Goal: Book appointment/travel/reservation

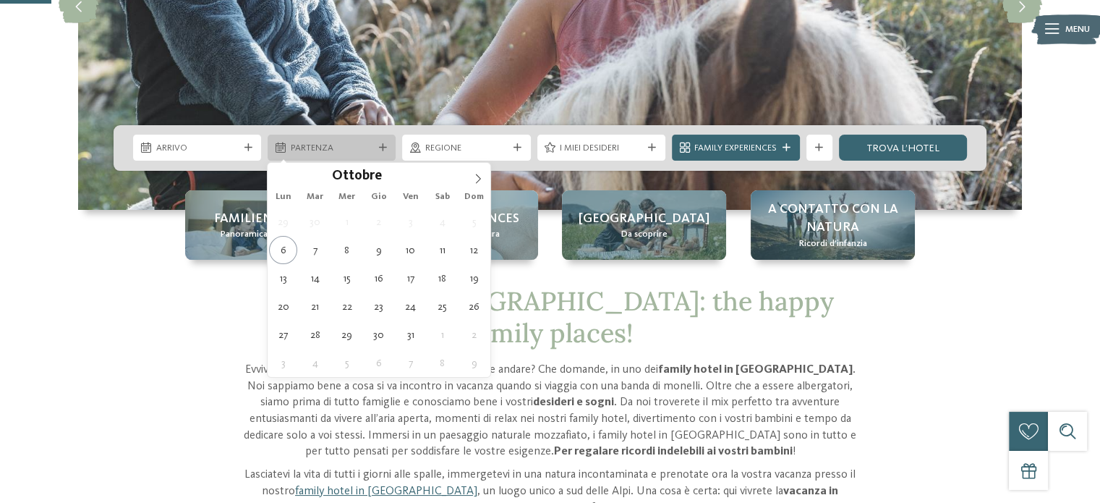
click at [334, 151] on span "Partenza" at bounding box center [332, 148] width 82 height 13
click at [471, 179] on span at bounding box center [478, 175] width 25 height 25
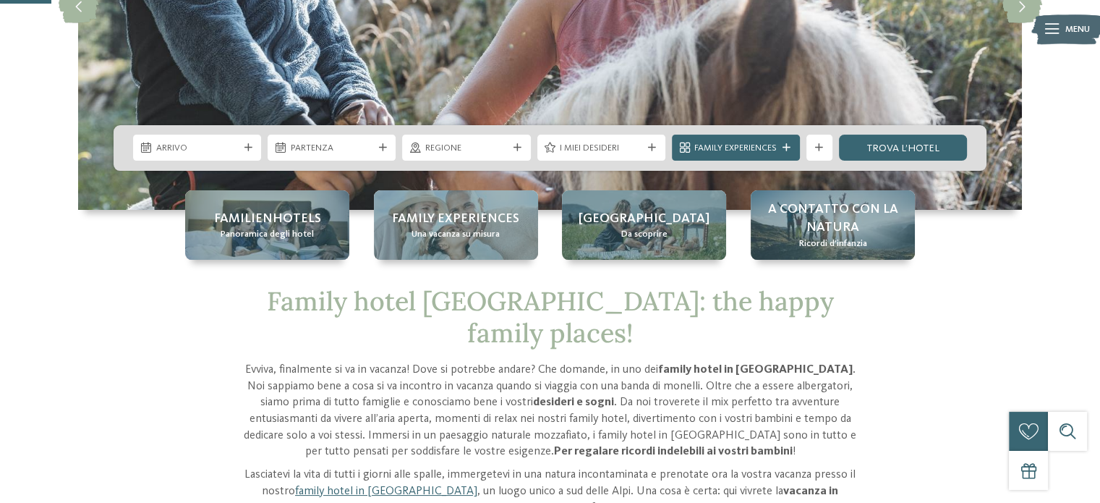
click at [462, 171] on div at bounding box center [462, 171] width 0 height 0
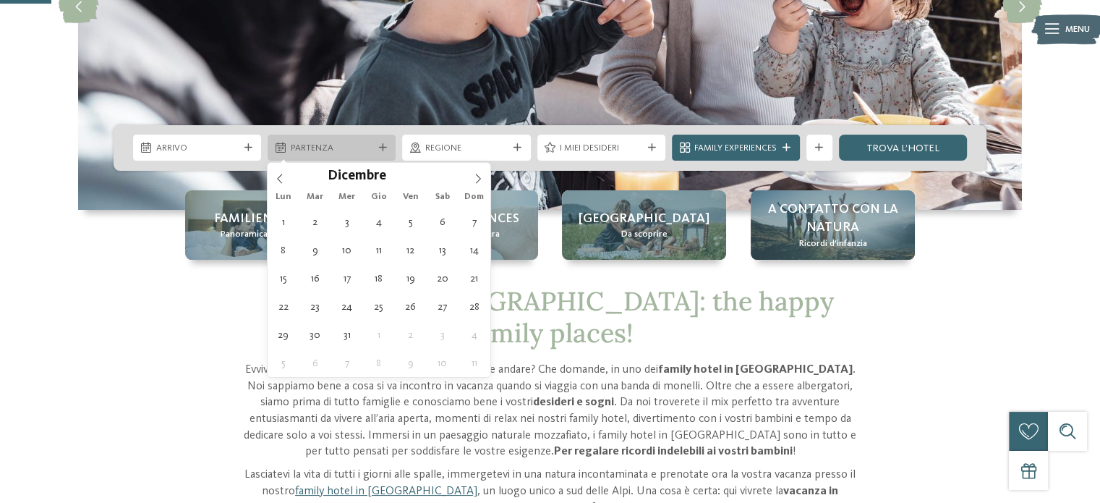
click at [382, 153] on div "Partenza" at bounding box center [332, 147] width 128 height 26
type input "****"
click at [477, 176] on icon at bounding box center [478, 179] width 10 height 10
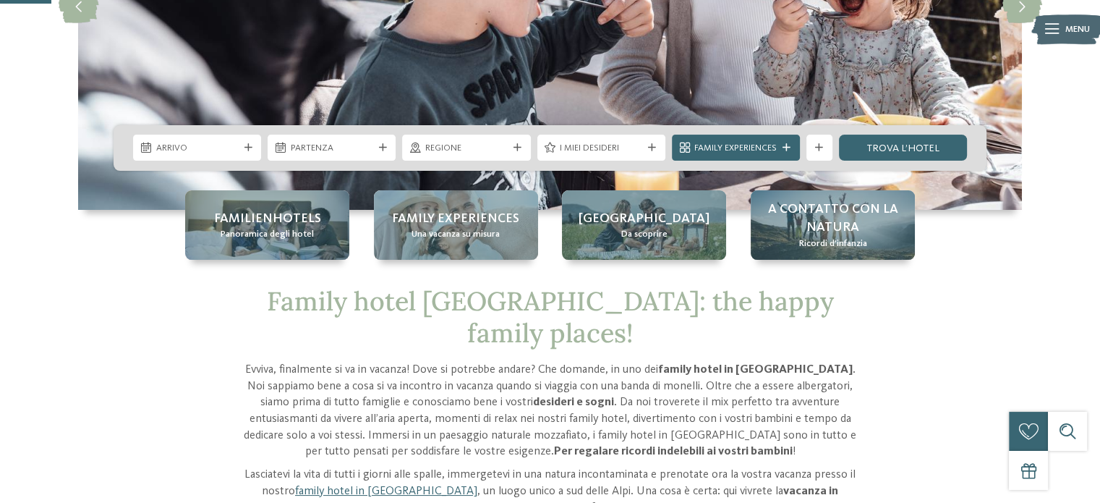
click at [468, 171] on div at bounding box center [468, 171] width 0 height 0
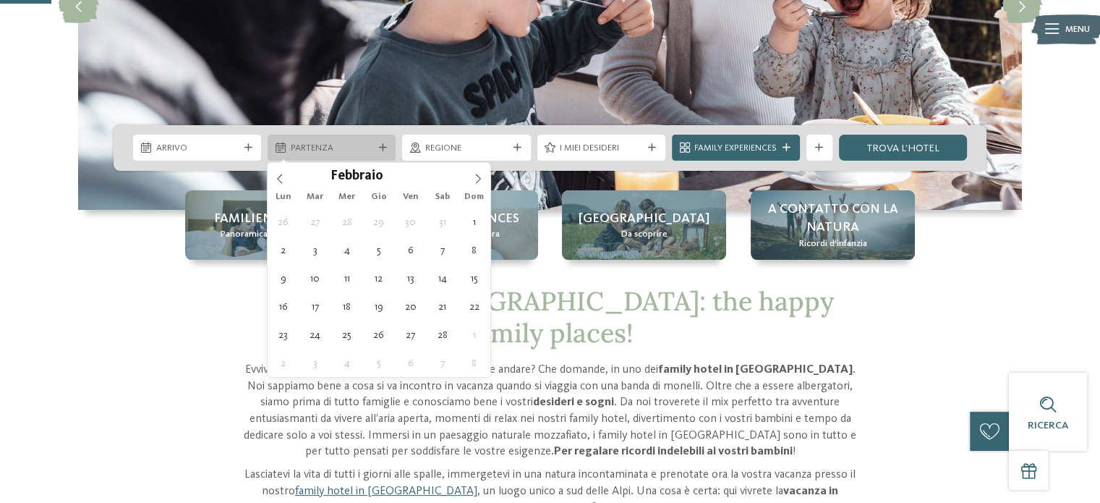
click at [385, 147] on icon at bounding box center [383, 148] width 8 height 8
click at [480, 176] on icon at bounding box center [478, 179] width 10 height 10
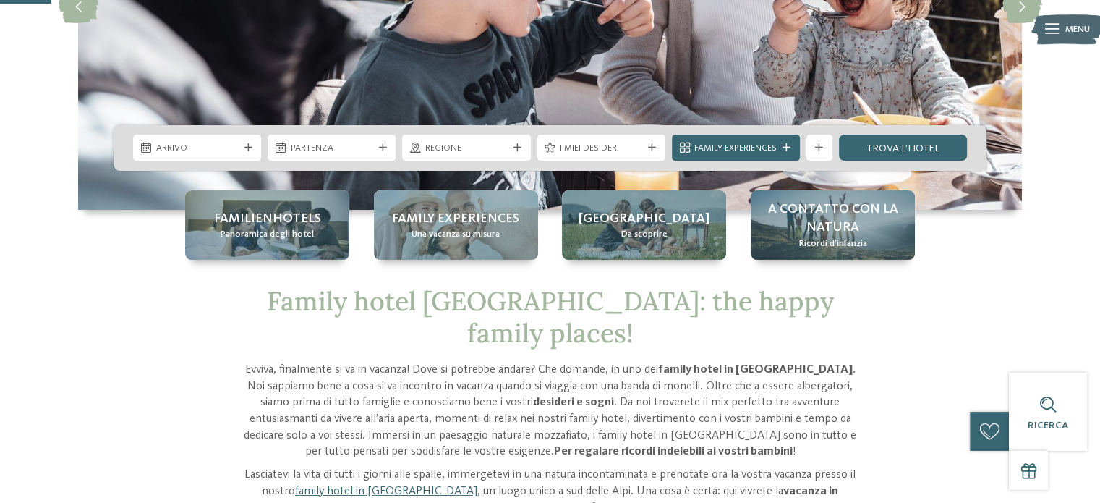
click at [471, 171] on div at bounding box center [471, 171] width 0 height 0
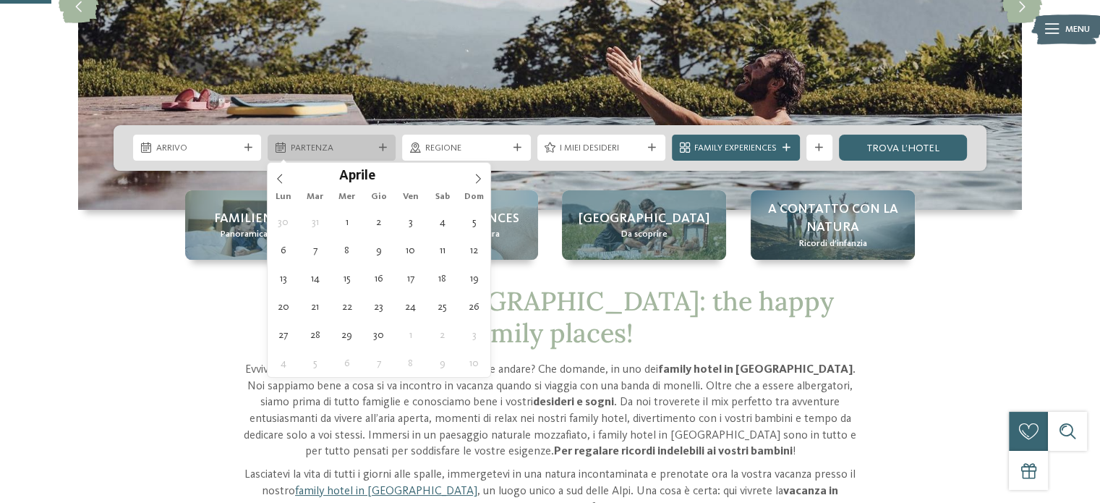
click at [363, 151] on span "Partenza" at bounding box center [332, 148] width 82 height 13
type div "04.04.2026"
type input "****"
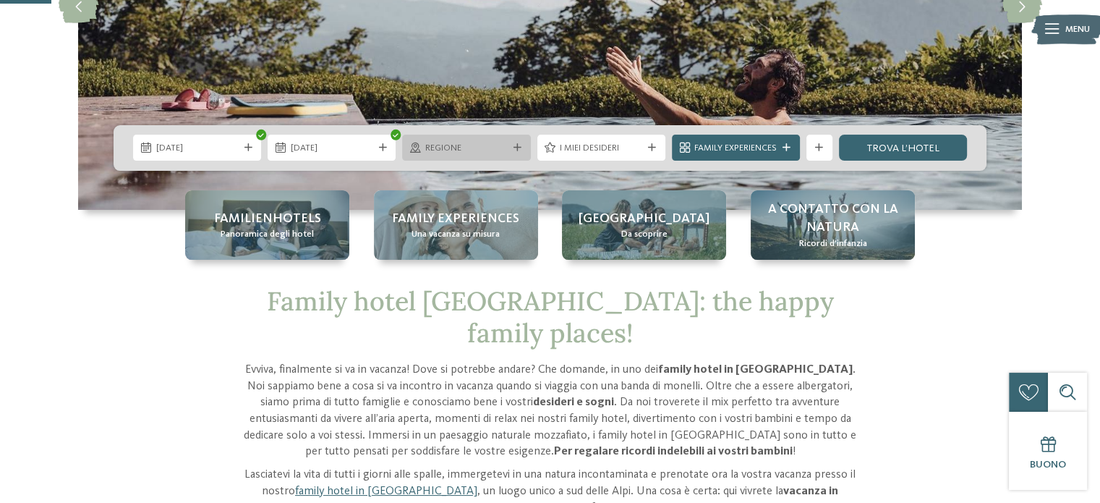
click at [433, 153] on span "Regione" at bounding box center [466, 148] width 82 height 13
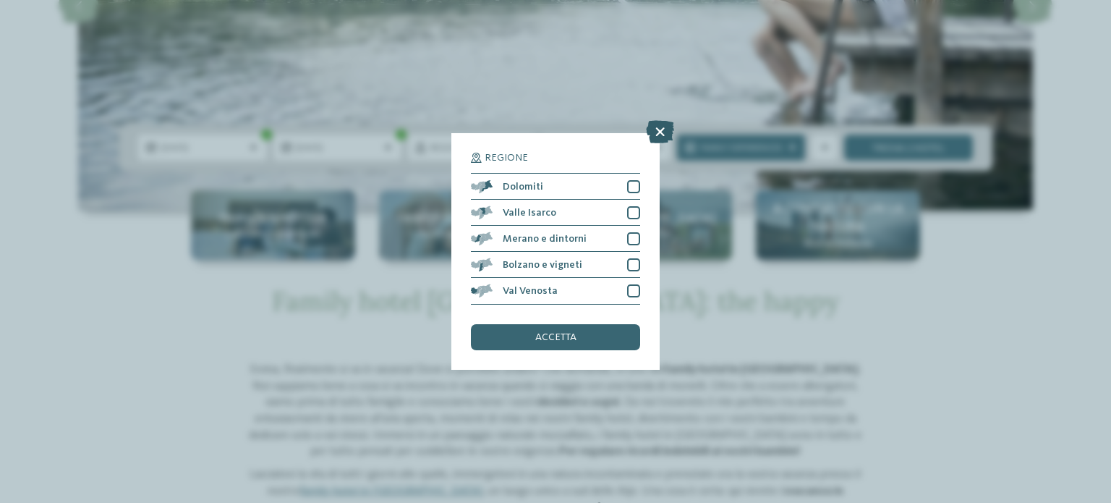
click at [654, 125] on icon at bounding box center [660, 132] width 28 height 23
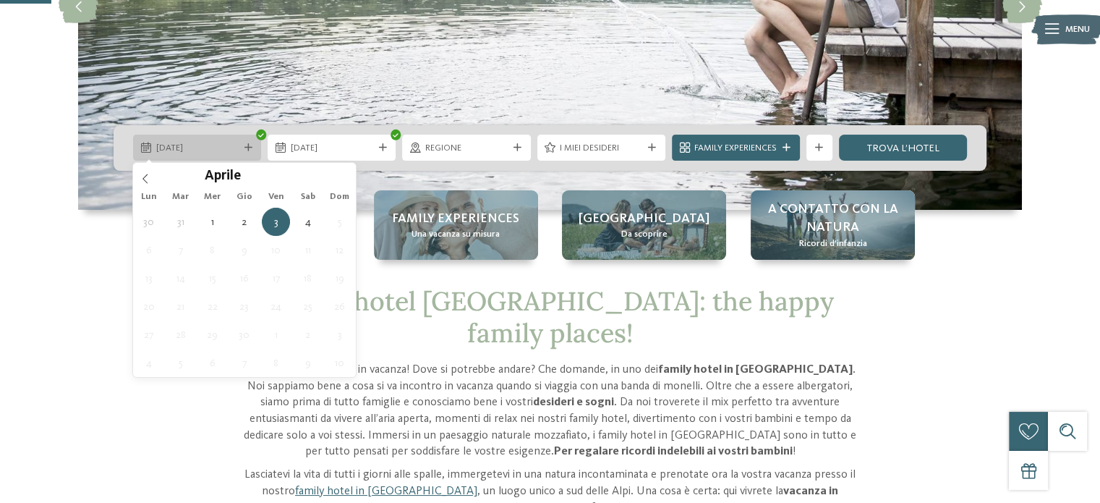
click at [231, 147] on span "03.04.2026" at bounding box center [197, 148] width 82 height 13
type div "04.04.2026"
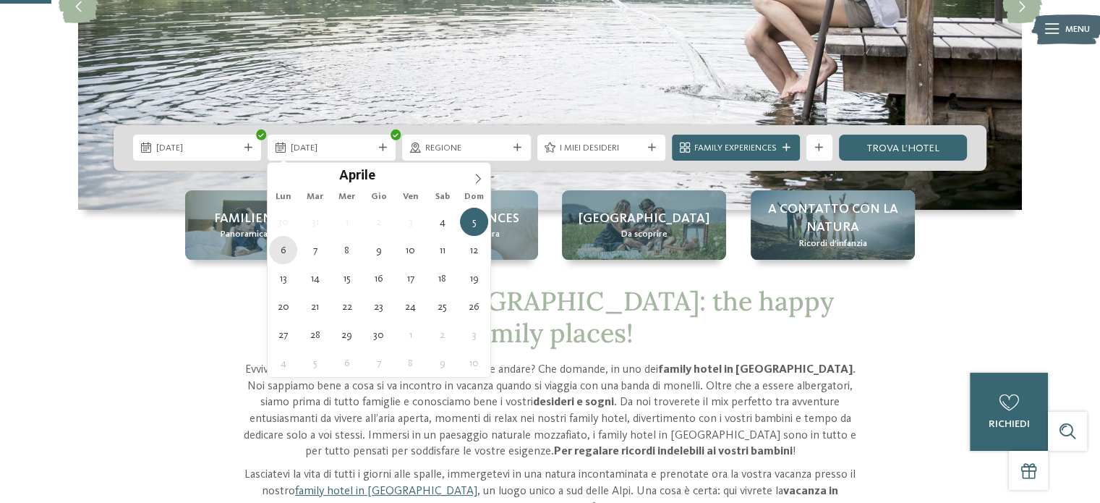
type div "06.04.2026"
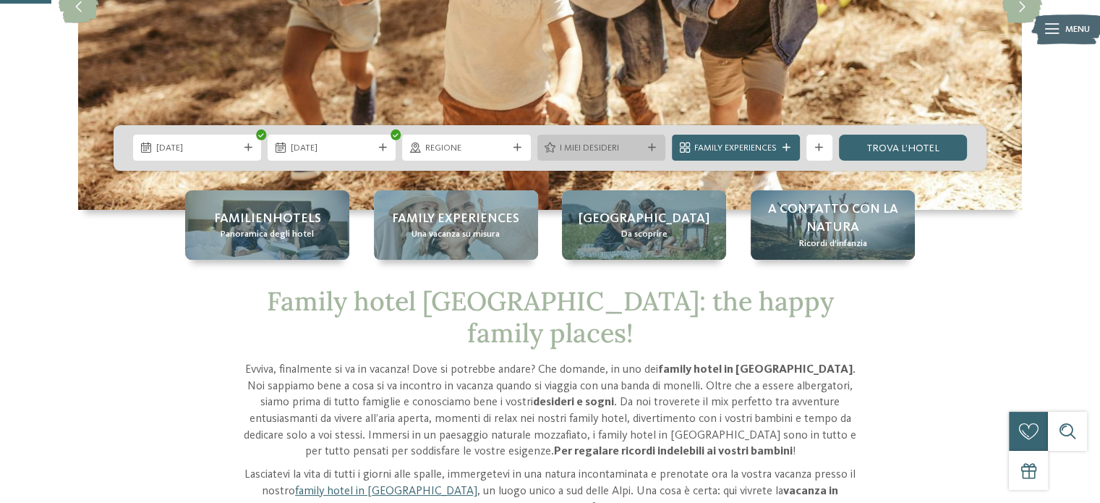
click at [581, 145] on span "I miei desideri" at bounding box center [601, 148] width 82 height 13
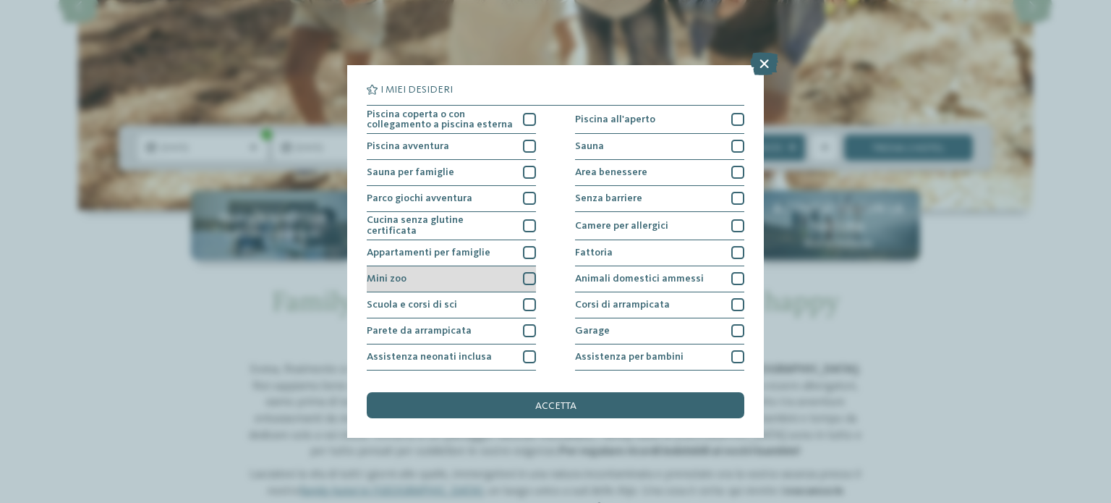
click at [529, 273] on div at bounding box center [529, 278] width 13 height 13
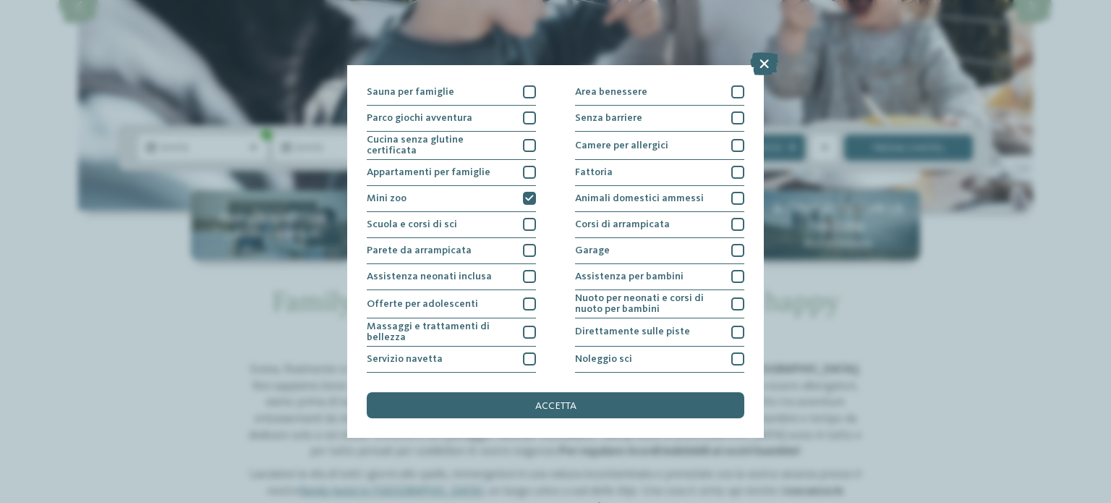
scroll to position [91, 0]
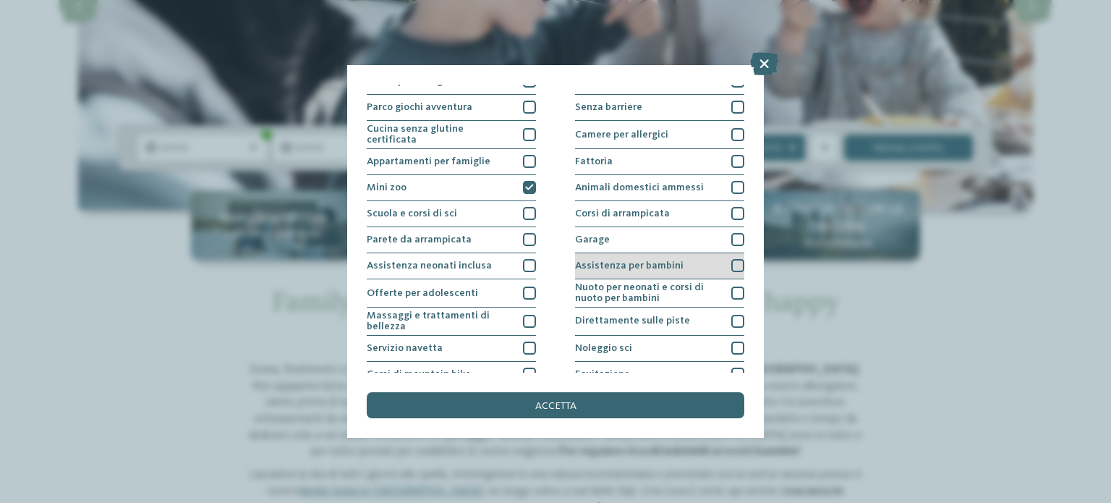
click at [731, 259] on div at bounding box center [737, 265] width 13 height 13
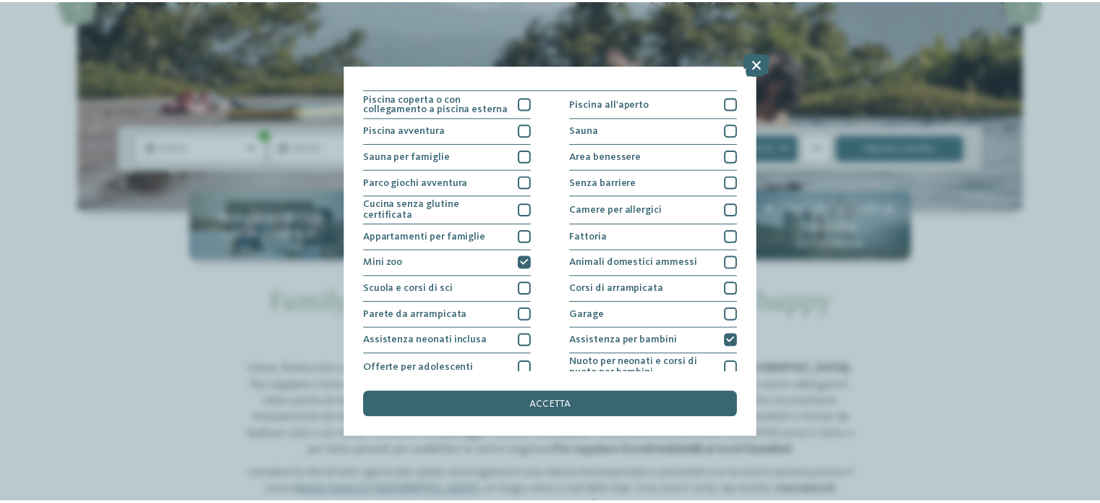
scroll to position [0, 0]
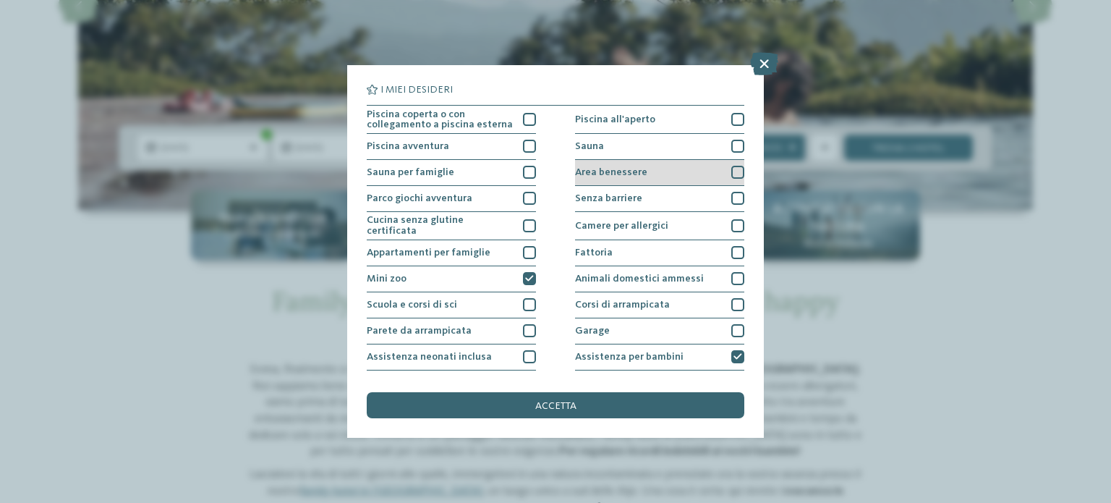
click at [665, 163] on div "Area benessere" at bounding box center [659, 173] width 169 height 26
click at [672, 144] on div "Sauna" at bounding box center [659, 147] width 169 height 26
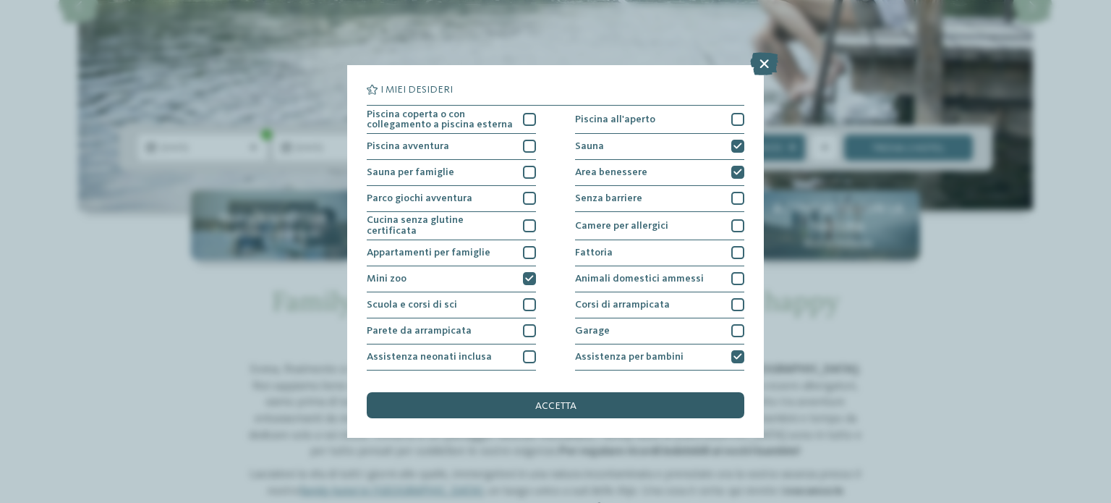
click at [642, 416] on div "accetta" at bounding box center [555, 405] width 377 height 26
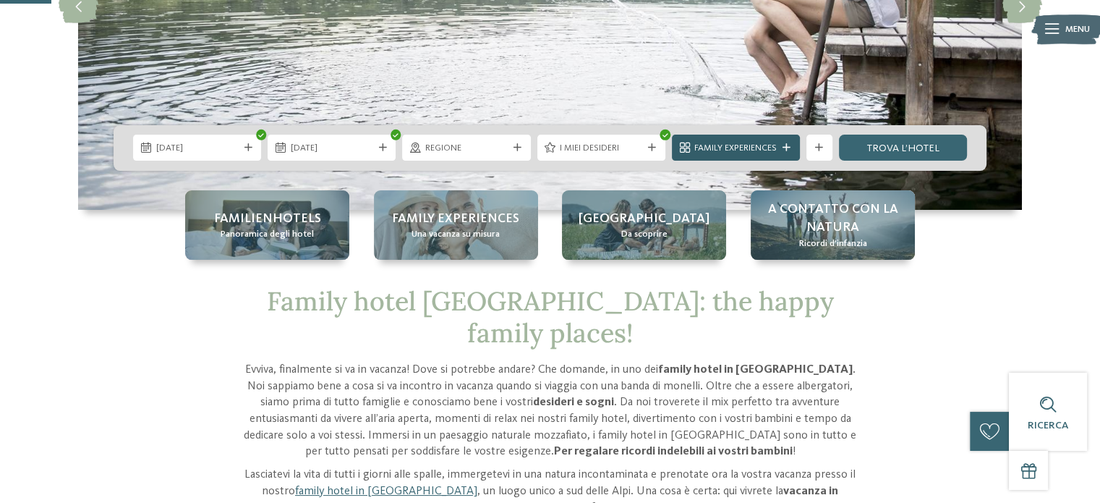
click at [771, 141] on div "Family Experiences" at bounding box center [735, 148] width 89 height 14
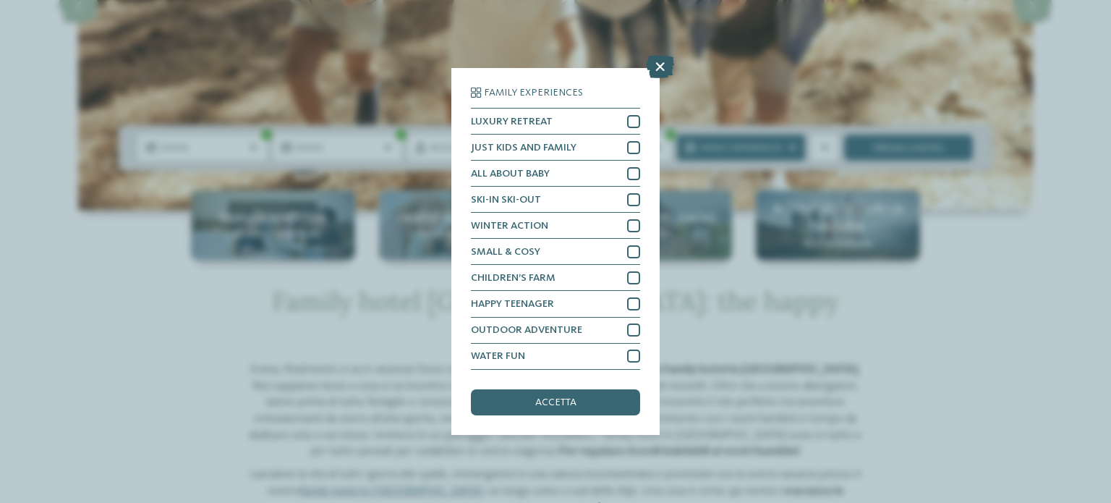
click at [652, 71] on icon at bounding box center [660, 67] width 28 height 23
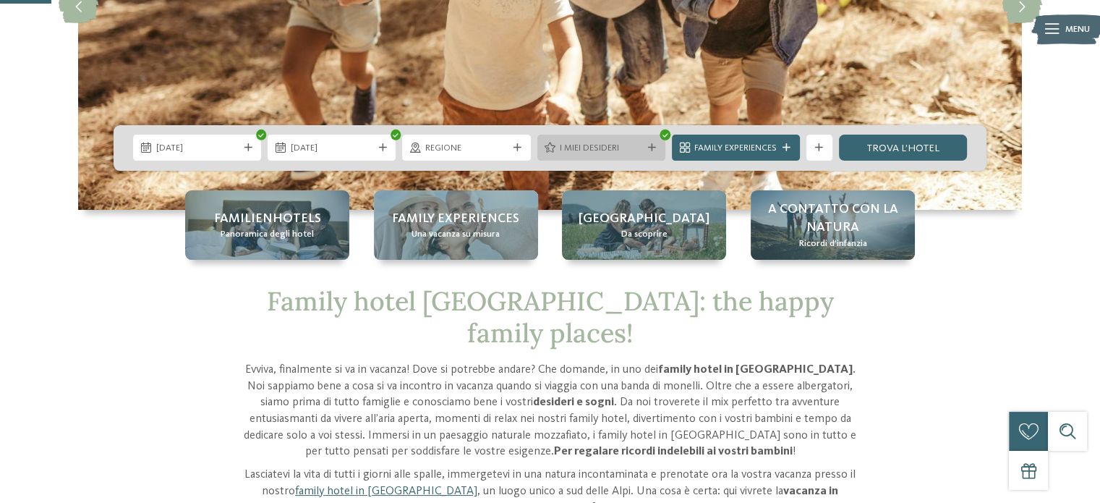
click at [638, 140] on div "I miei desideri" at bounding box center [601, 147] width 128 height 26
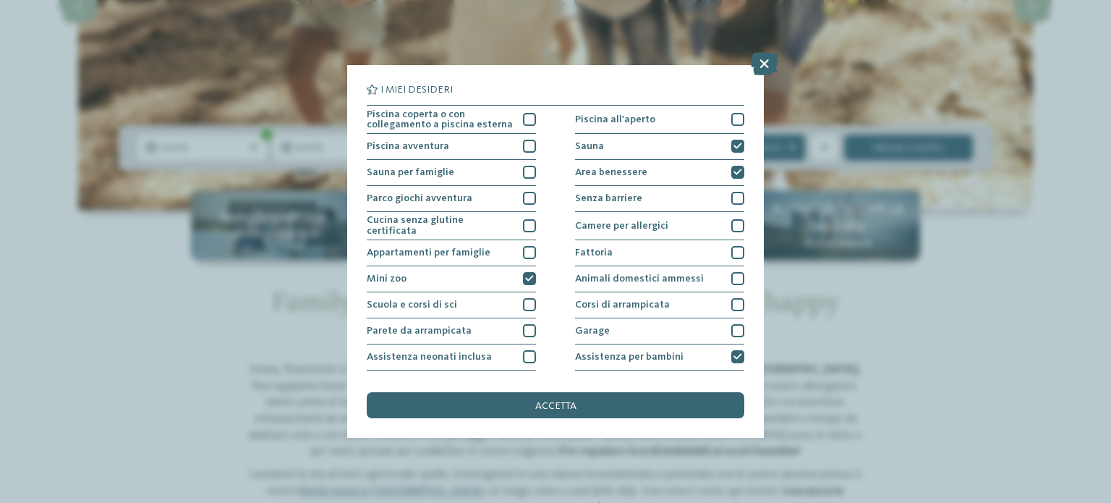
click at [901, 135] on div "I miei desideri Piscina coperta o con collegamento a piscina esterna Piscina al…" at bounding box center [555, 251] width 1111 height 503
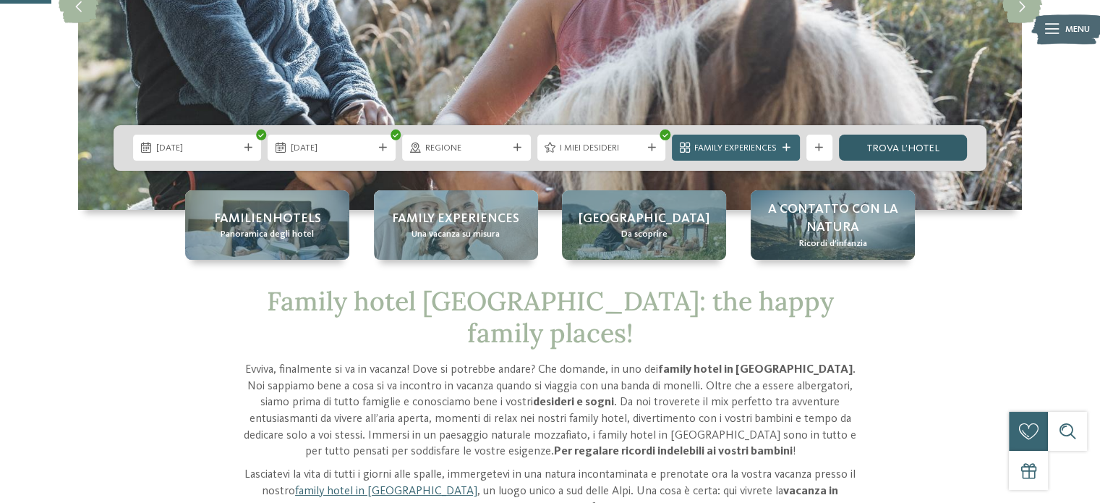
click at [899, 145] on link "trova l’hotel" at bounding box center [903, 147] width 128 height 26
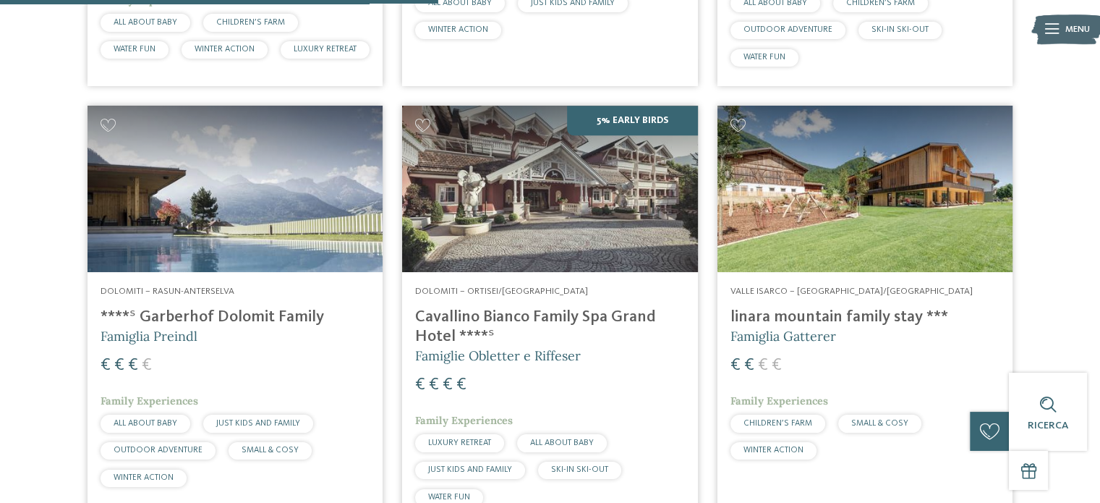
scroll to position [826, 0]
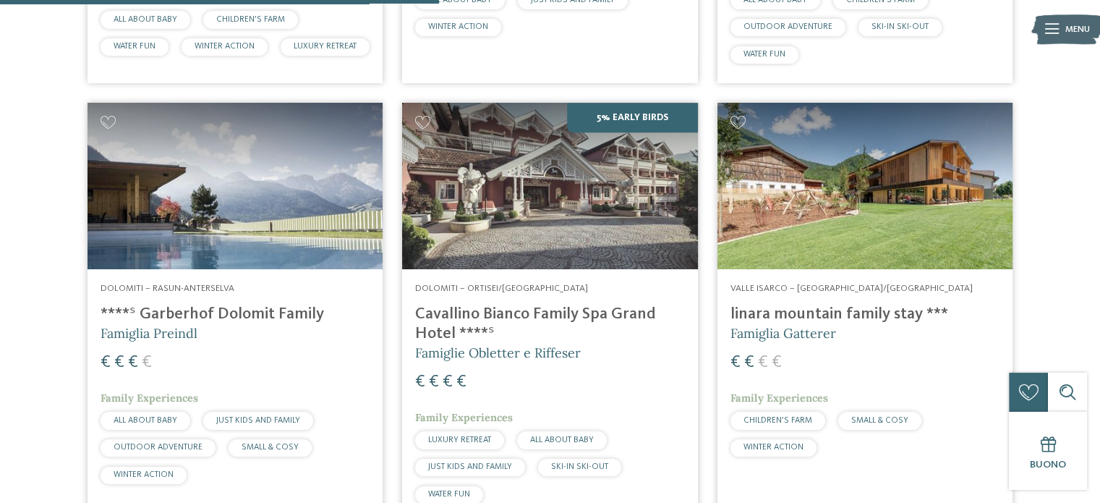
click at [861, 212] on img at bounding box center [864, 186] width 295 height 166
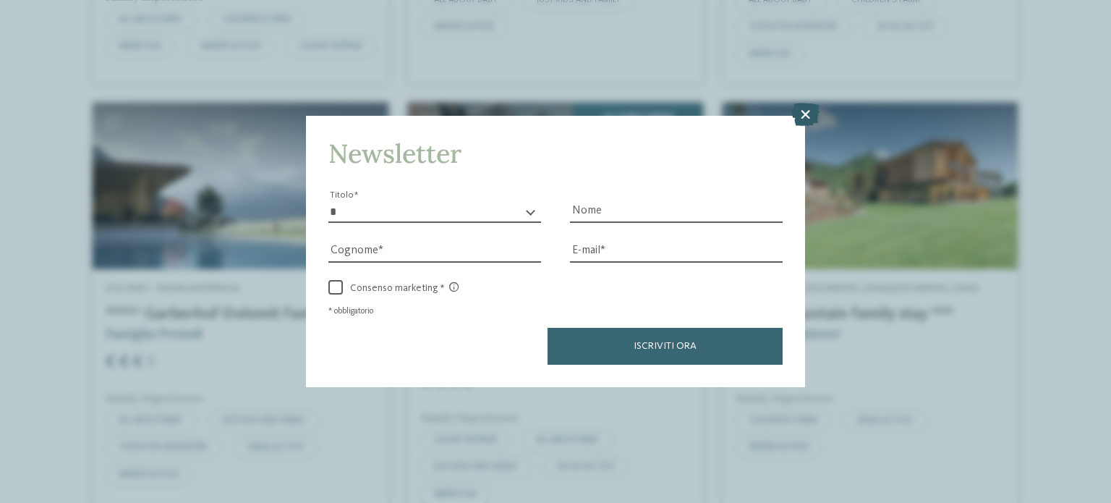
click at [802, 114] on icon at bounding box center [805, 114] width 28 height 23
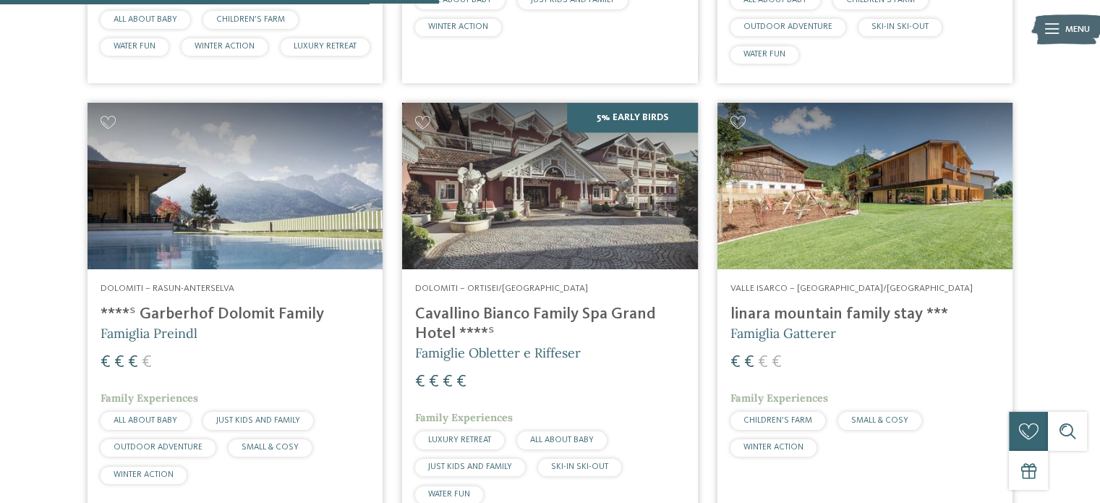
click at [545, 266] on img at bounding box center [549, 186] width 295 height 166
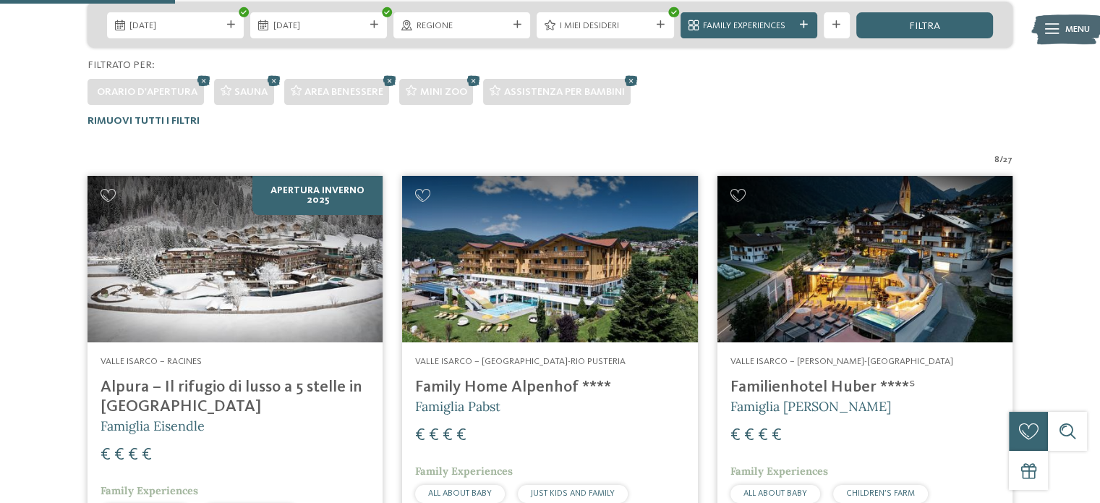
scroll to position [330, 0]
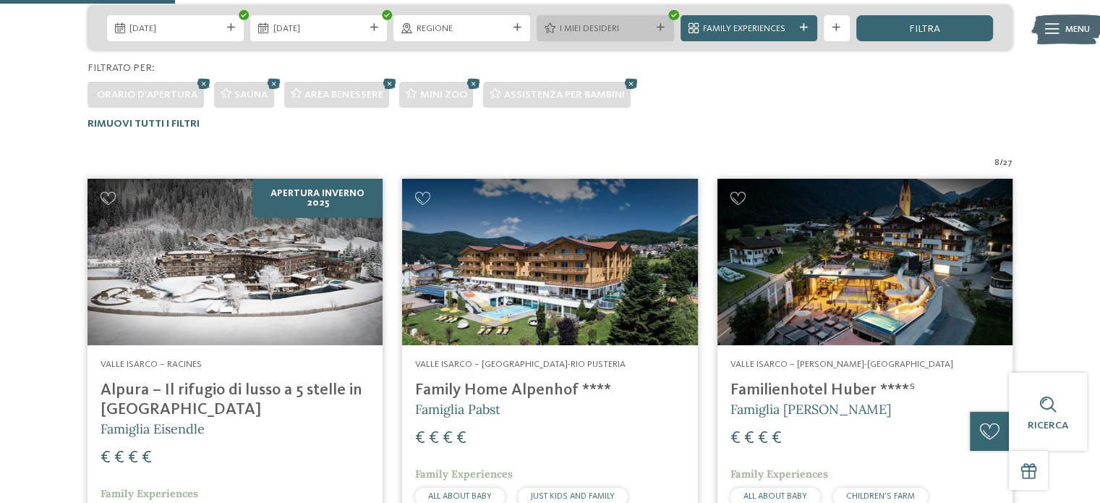
click at [633, 29] on span "I miei desideri" at bounding box center [605, 28] width 91 height 13
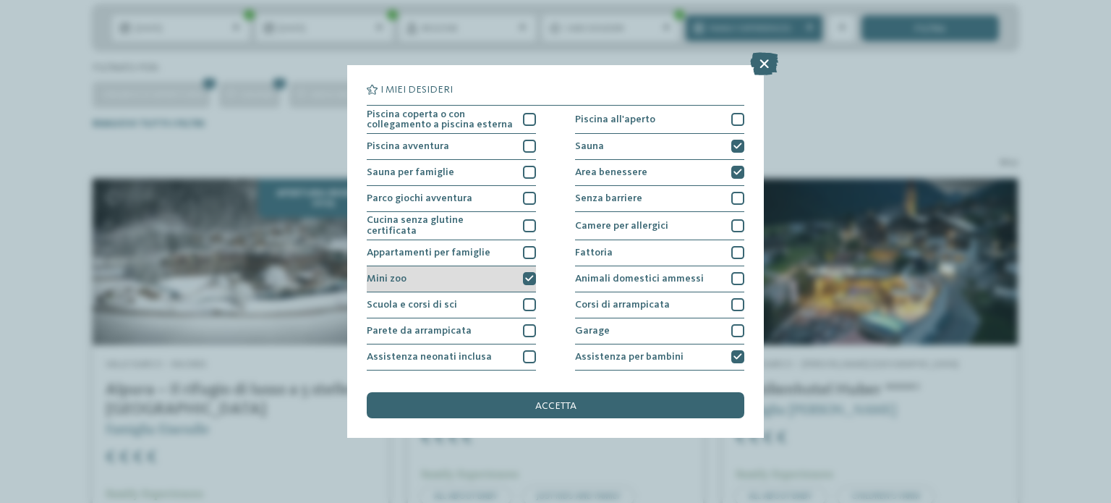
click at [524, 266] on div "Mini zoo" at bounding box center [451, 279] width 169 height 26
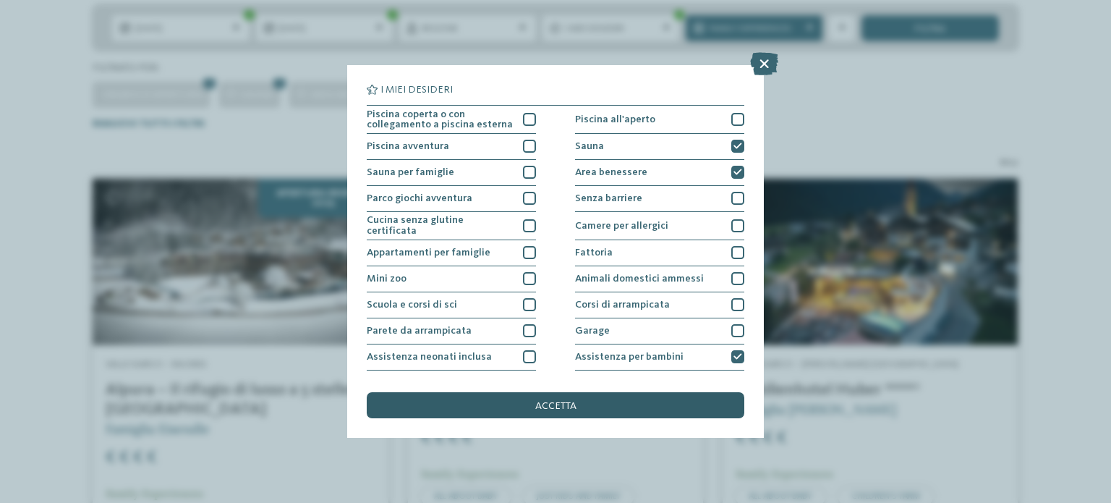
click at [700, 396] on div "accetta" at bounding box center [555, 405] width 377 height 26
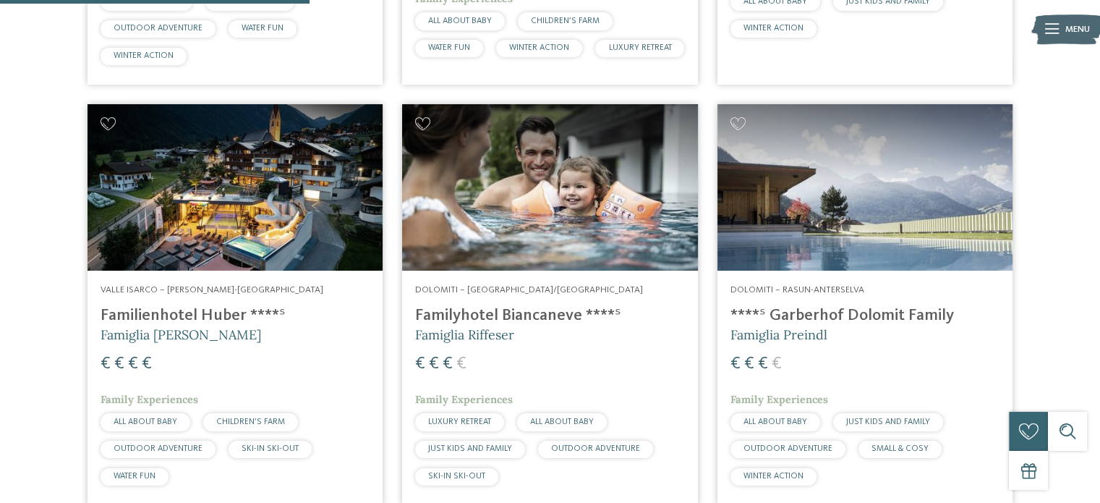
scroll to position [845, 0]
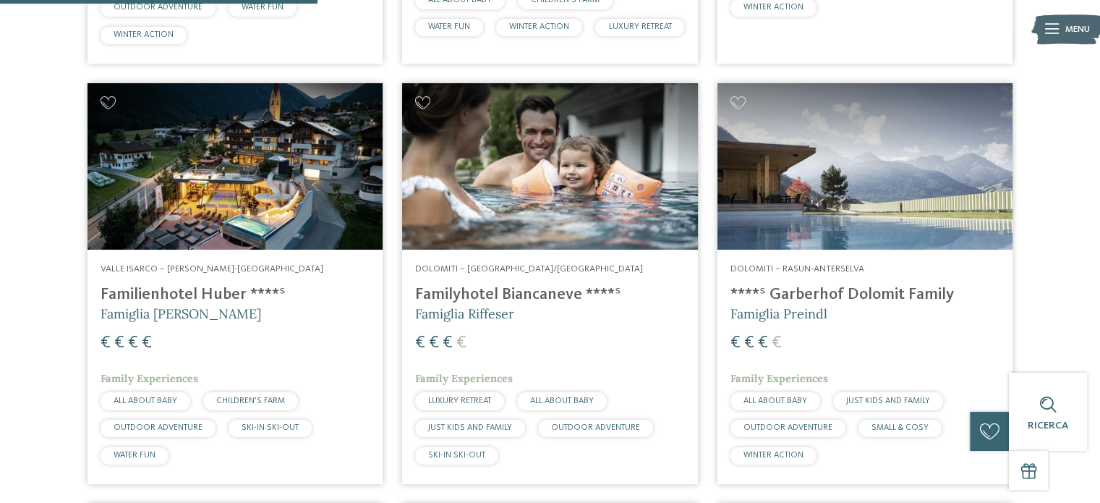
click at [589, 167] on img at bounding box center [549, 166] width 295 height 166
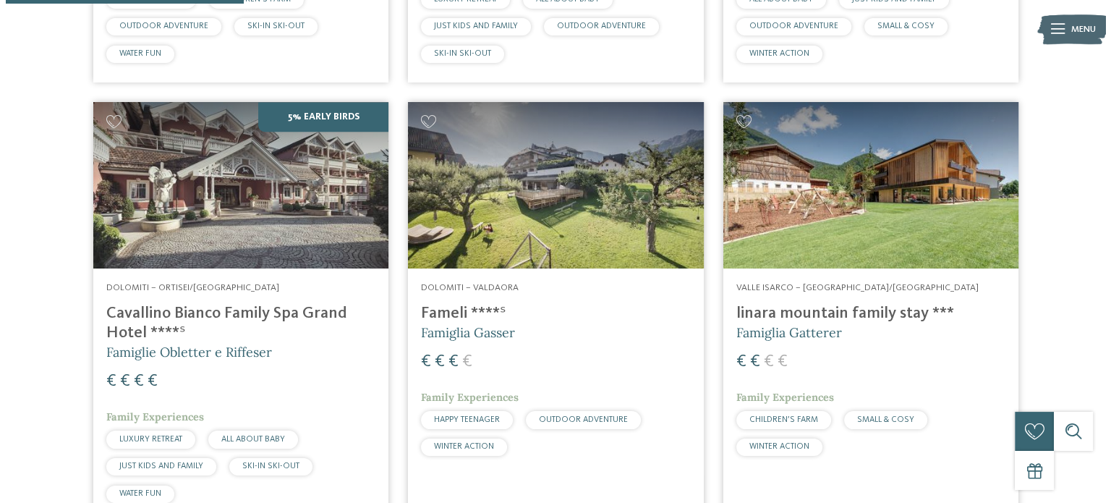
scroll to position [0, 0]
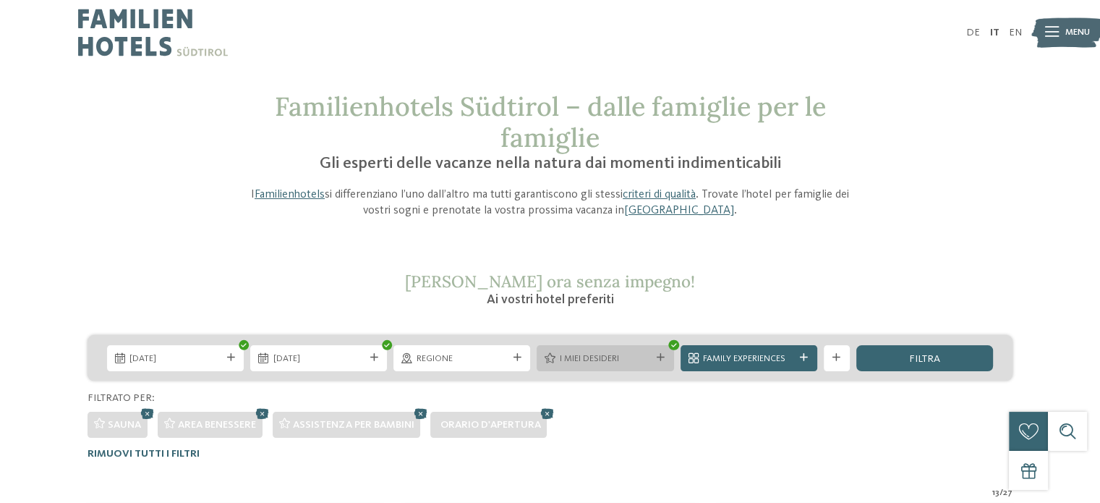
click at [644, 351] on div "I miei desideri" at bounding box center [605, 358] width 98 height 14
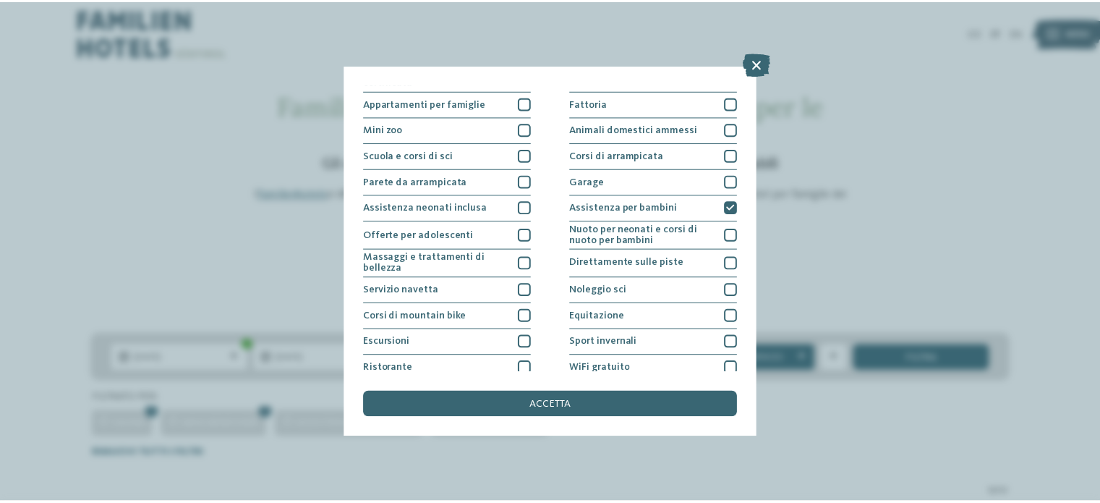
scroll to position [182, 0]
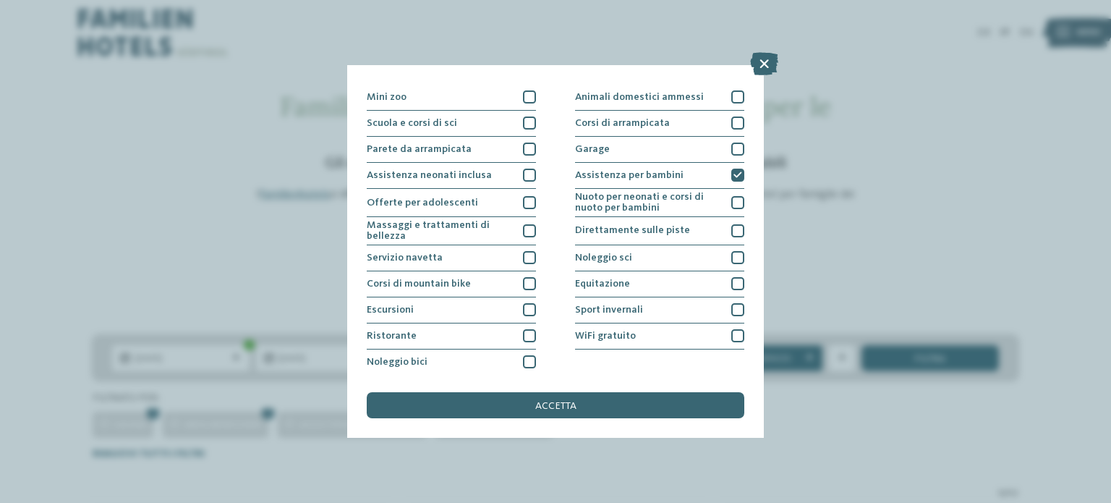
click at [844, 274] on div "I miei desideri Piscina coperta o con collegamento a piscina esterna Piscina al…" at bounding box center [555, 251] width 1111 height 503
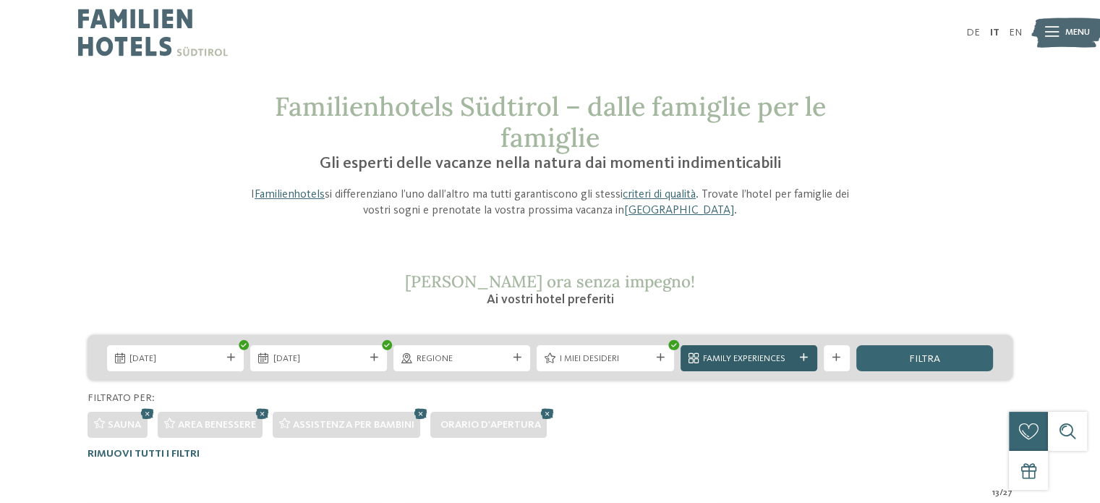
click at [739, 353] on span "Family Experiences" at bounding box center [748, 358] width 91 height 13
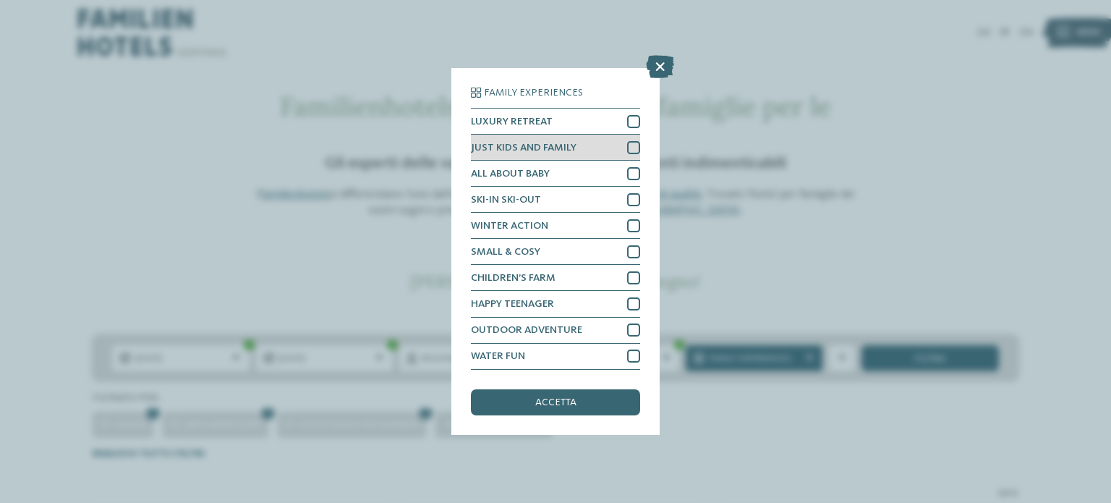
click at [589, 150] on div "JUST KIDS AND FAMILY" at bounding box center [555, 147] width 169 height 26
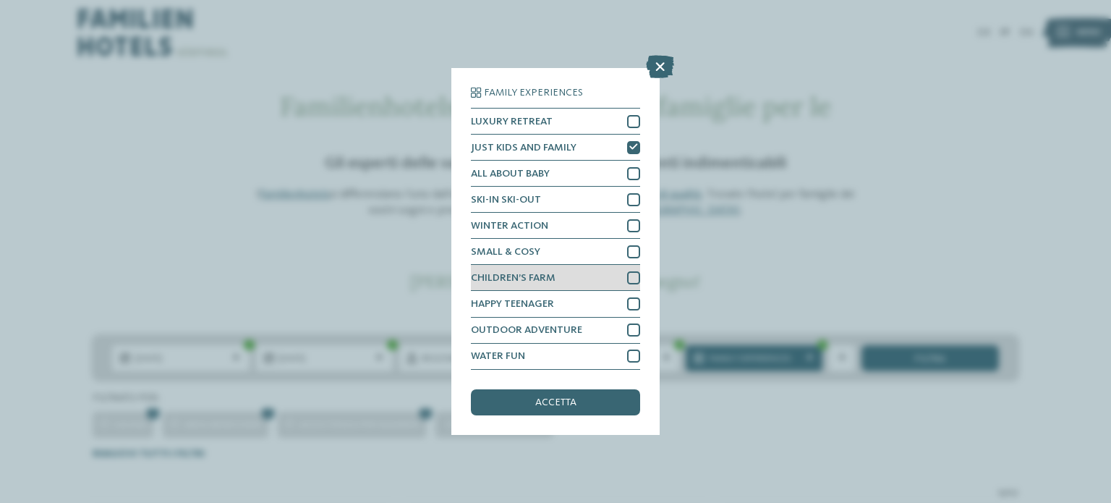
click at [595, 282] on div "CHILDREN’S FARM" at bounding box center [555, 278] width 169 height 26
click at [587, 398] on div "accetta" at bounding box center [555, 402] width 169 height 26
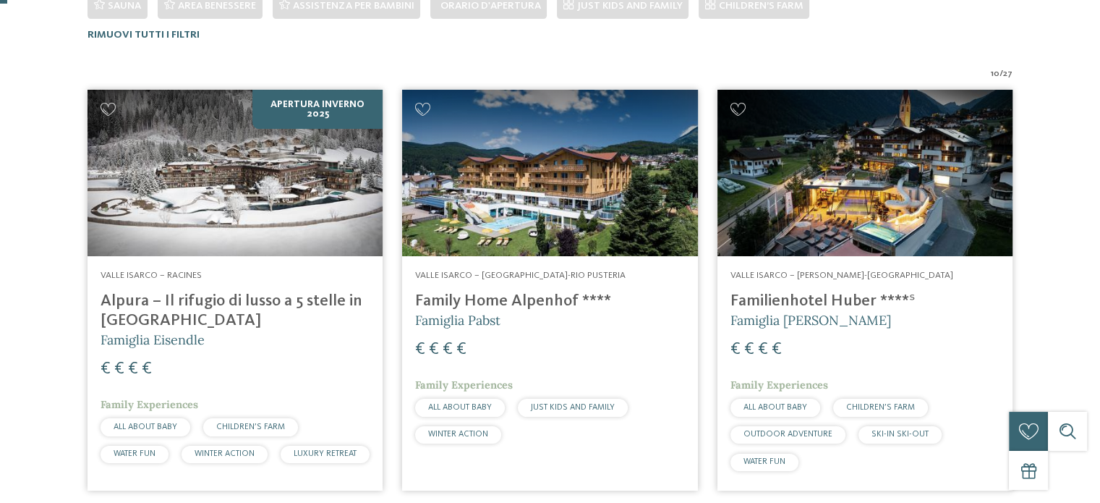
scroll to position [0, 0]
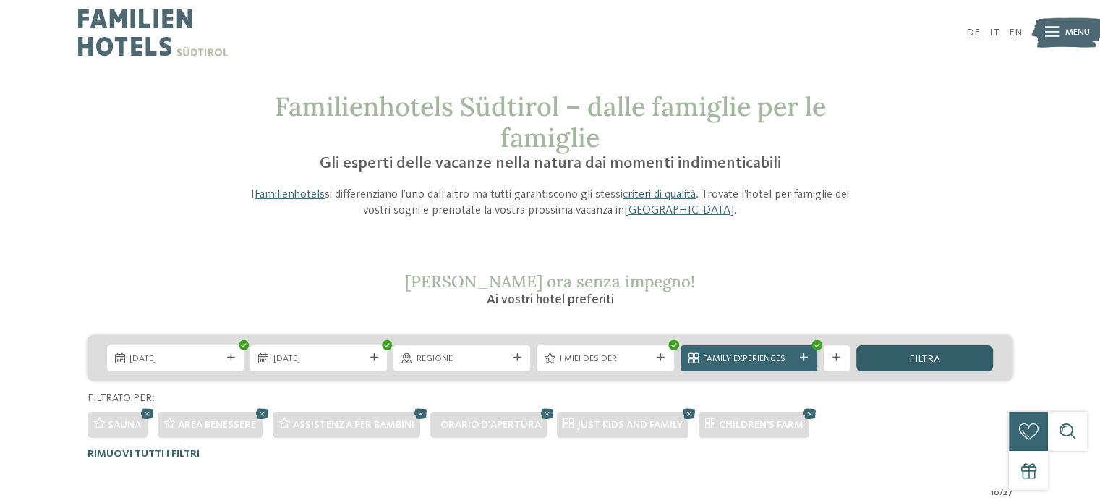
click at [931, 351] on div "filtra" at bounding box center [924, 358] width 137 height 26
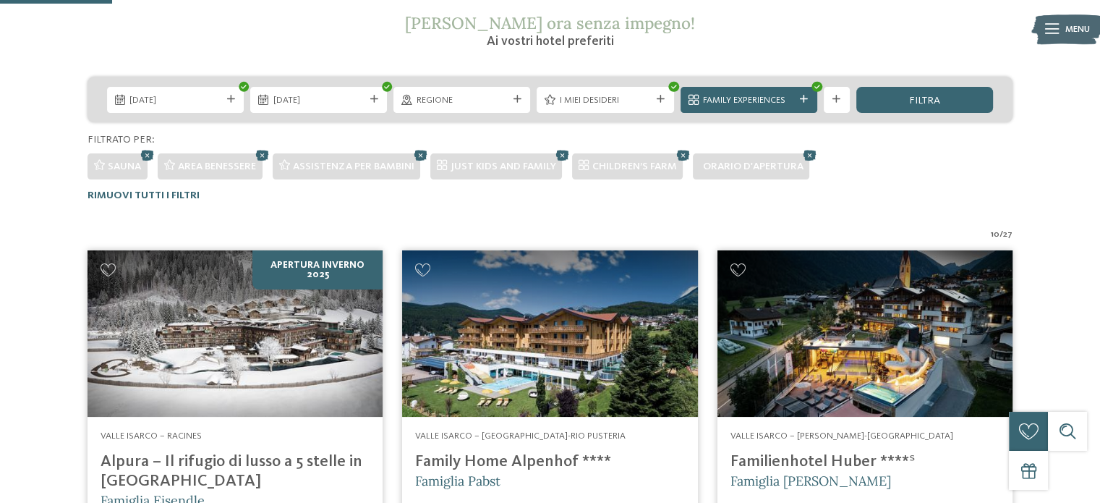
scroll to position [255, 0]
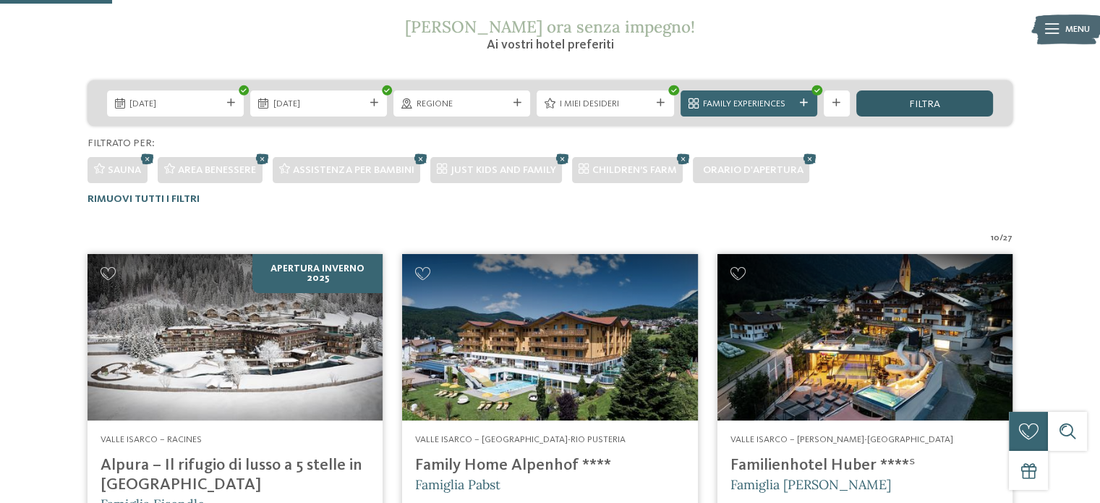
click at [949, 98] on div "filtra" at bounding box center [924, 103] width 137 height 26
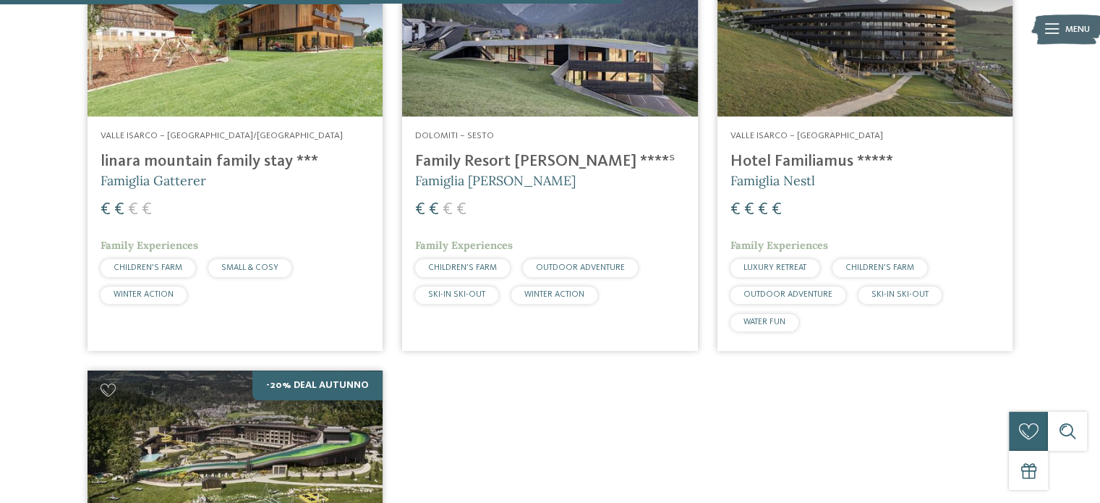
scroll to position [1411, 0]
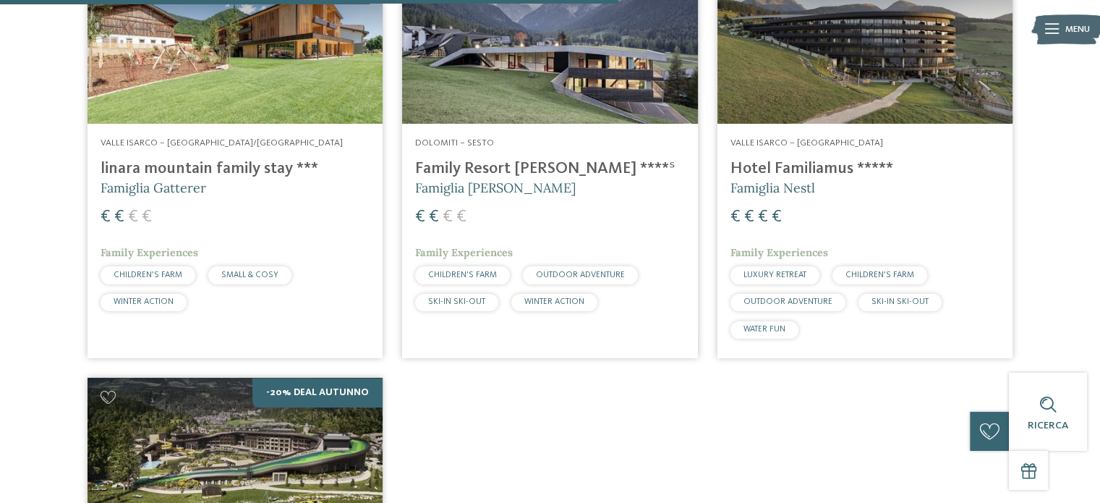
click at [607, 57] on img at bounding box center [549, 40] width 295 height 166
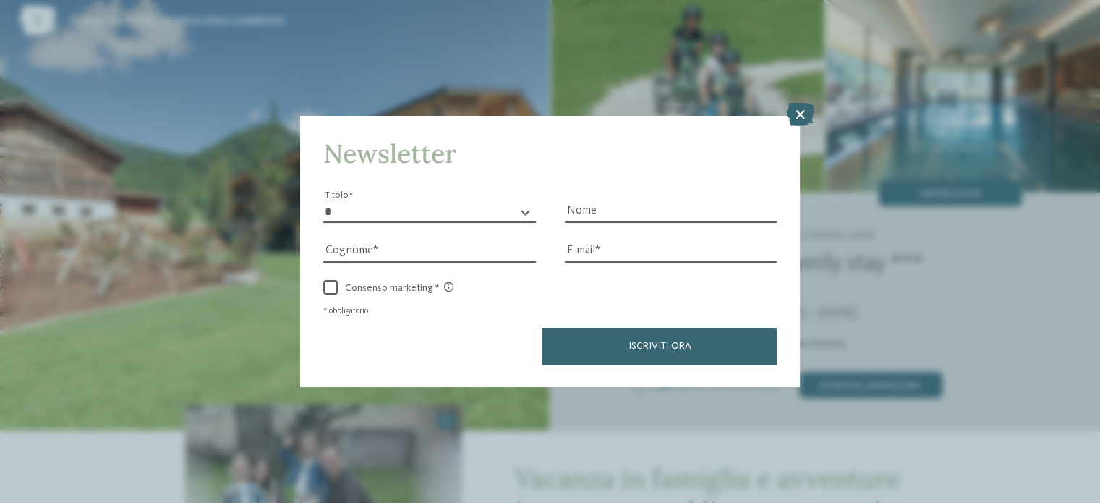
scroll to position [84, 0]
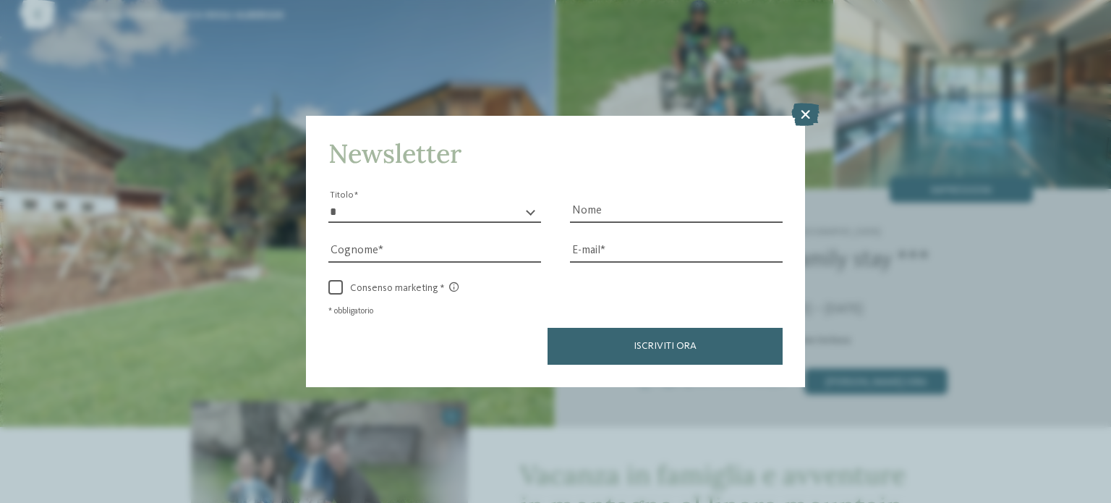
drag, startPoint x: 1107, startPoint y: 31, endPoint x: 1098, endPoint y: 82, distance: 51.4
click at [802, 118] on icon at bounding box center [805, 114] width 28 height 23
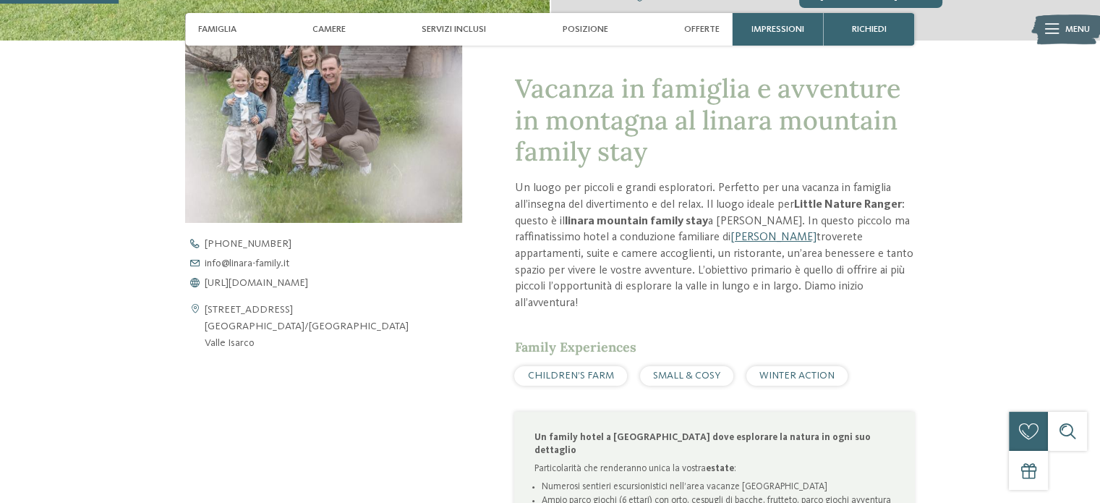
scroll to position [474, 0]
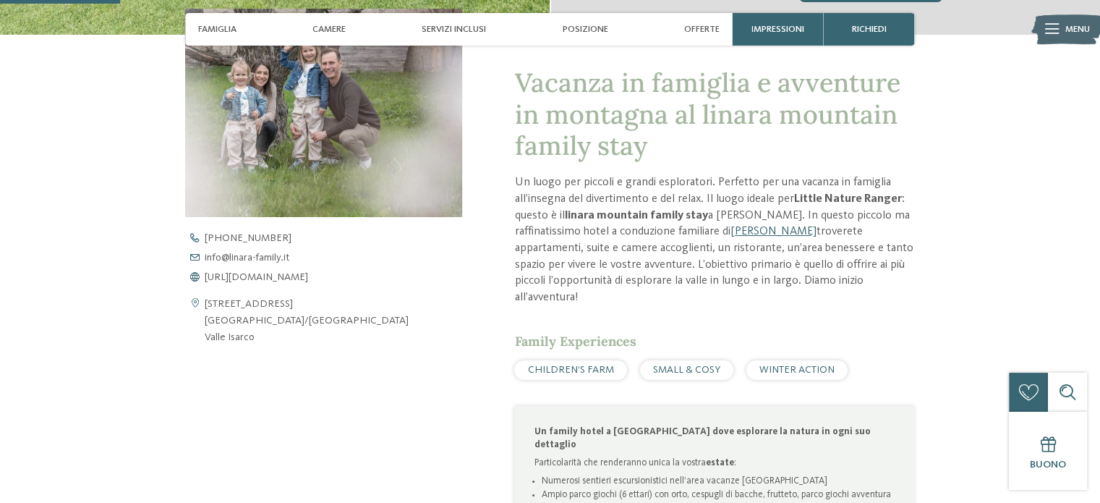
drag, startPoint x: 278, startPoint y: 336, endPoint x: 197, endPoint y: 302, distance: 87.4
click at [197, 302] on div "Via Kirchdorf 40 39037 Rio di Pusteria/Valles Valle Isarco" at bounding box center [323, 321] width 277 height 50
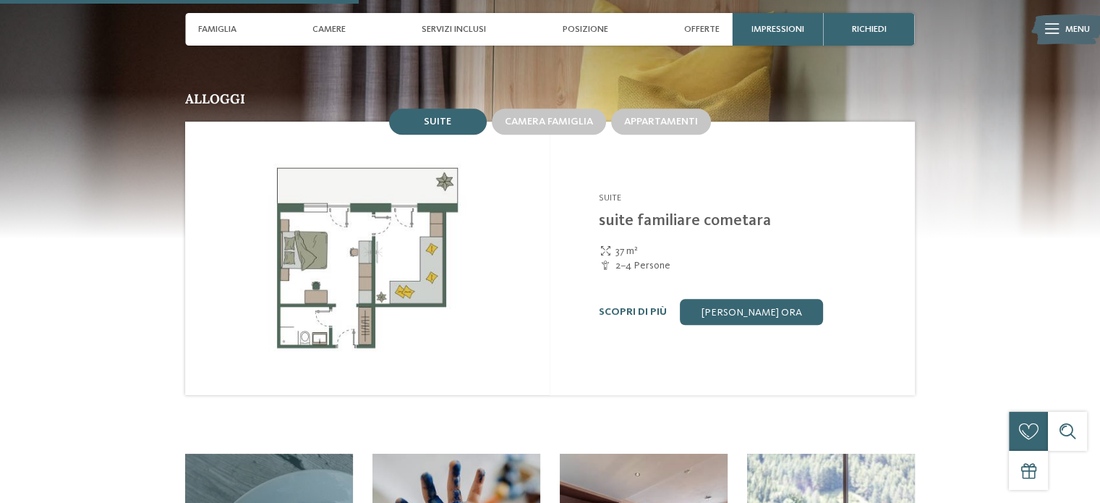
scroll to position [1375, 0]
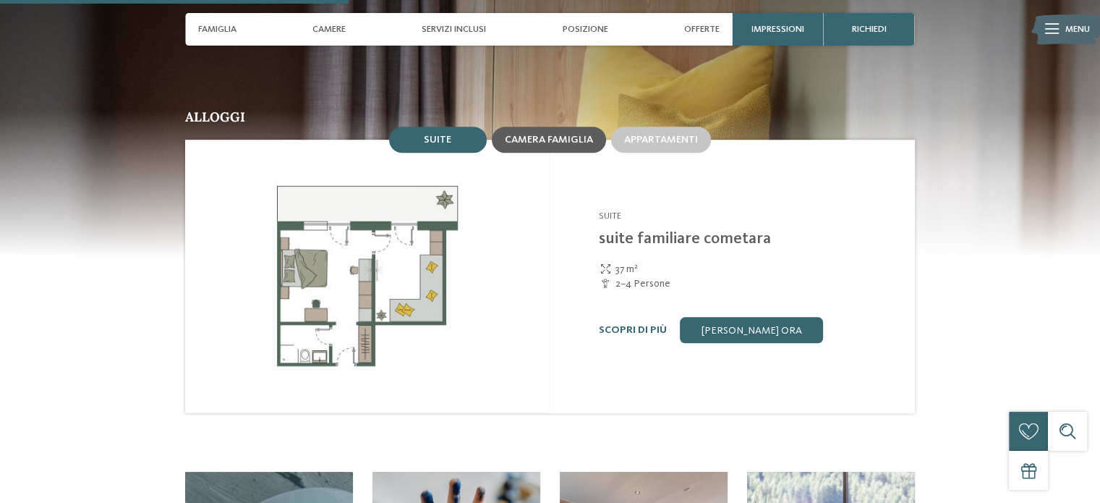
click at [581, 134] on span "Camera famiglia" at bounding box center [549, 139] width 88 height 10
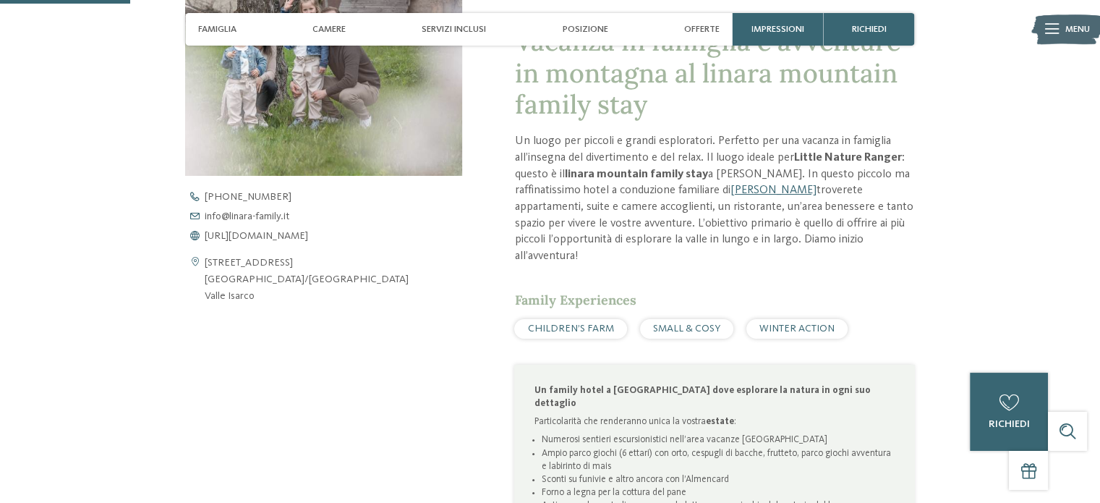
scroll to position [0, 0]
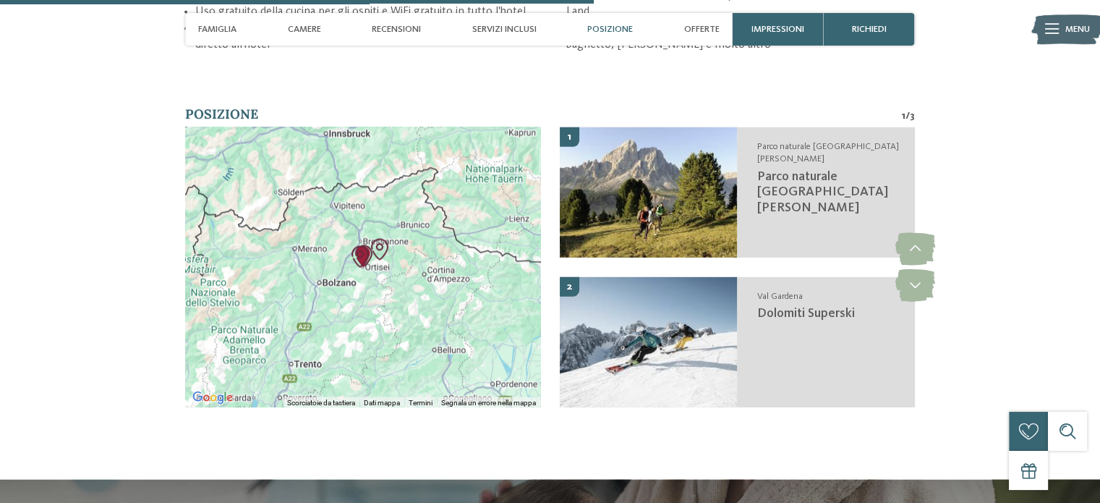
scroll to position [2594, 0]
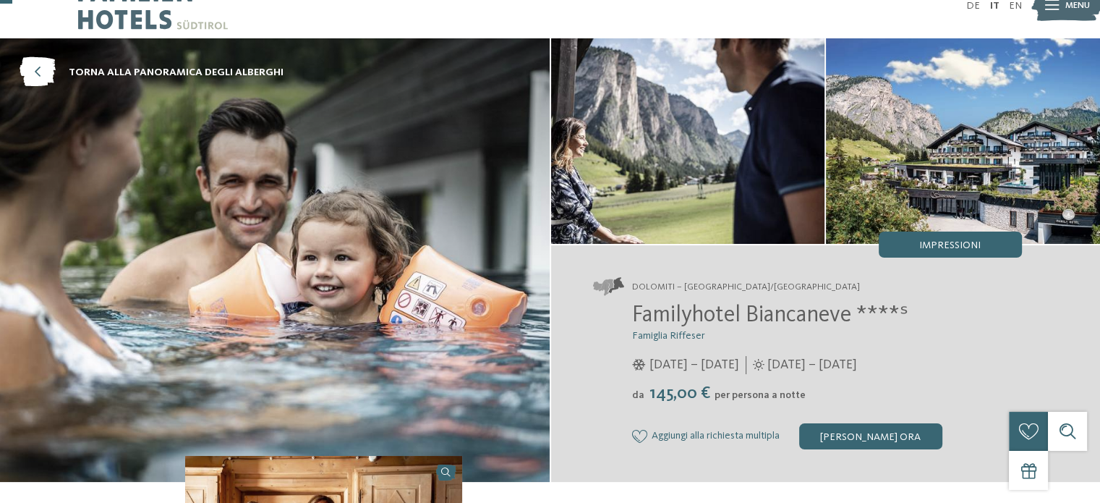
scroll to position [47, 0]
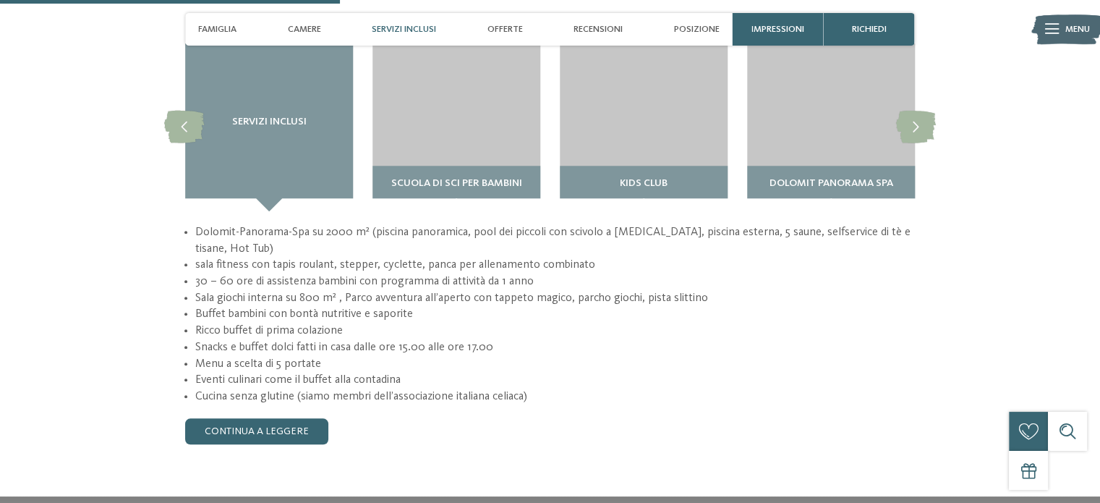
scroll to position [1238, 0]
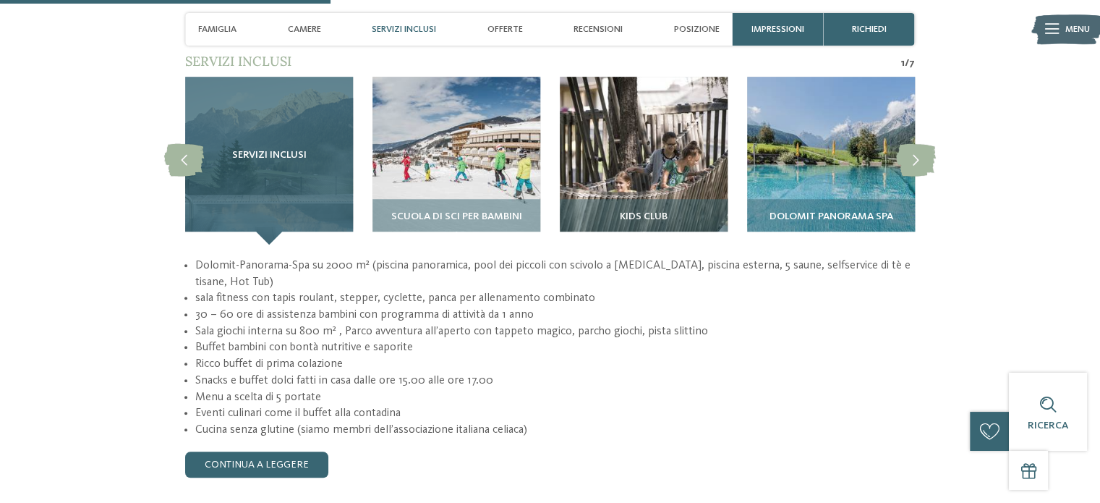
click at [315, 150] on h3 "Servizi inclusi" at bounding box center [269, 156] width 116 height 12
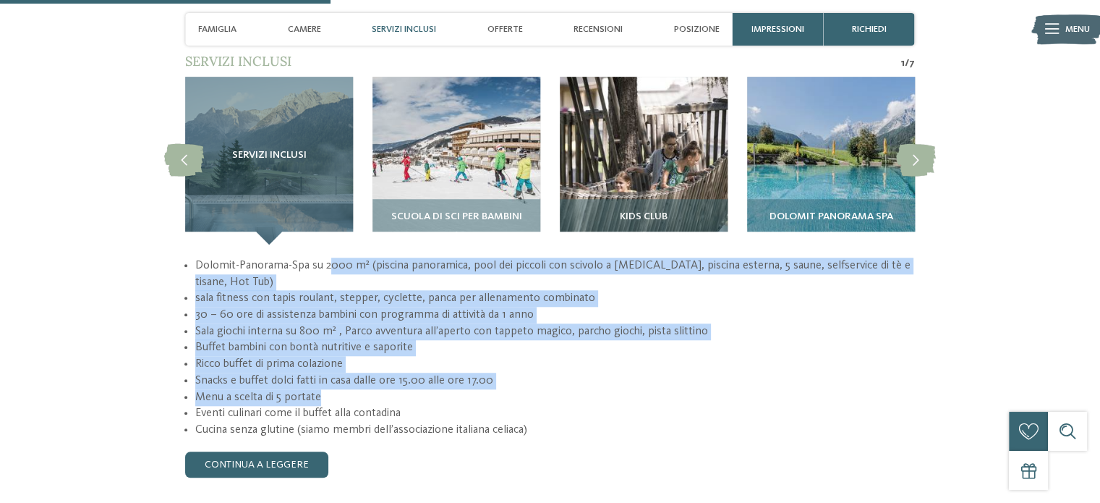
drag, startPoint x: 330, startPoint y: 218, endPoint x: 347, endPoint y: 352, distance: 135.6
click at [347, 352] on ul "Dolomit-Panorama-Spa su 2000 m² (piscina panoramica, pool dei piccoli con scivo…" at bounding box center [550, 347] width 730 height 181
click at [288, 451] on link "continua a leggere" at bounding box center [256, 464] width 143 height 26
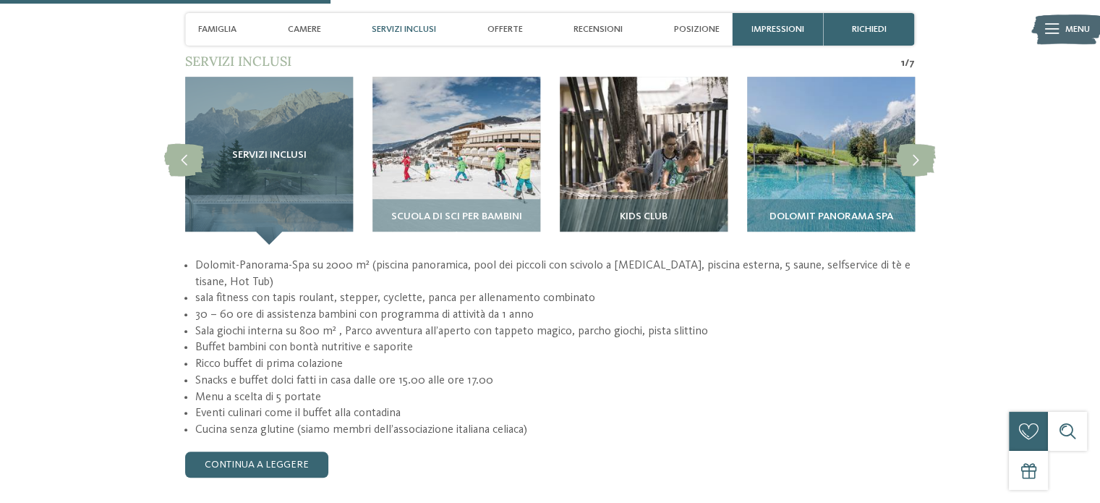
click at [376, 26] on span "Servizi inclusi" at bounding box center [404, 29] width 64 height 11
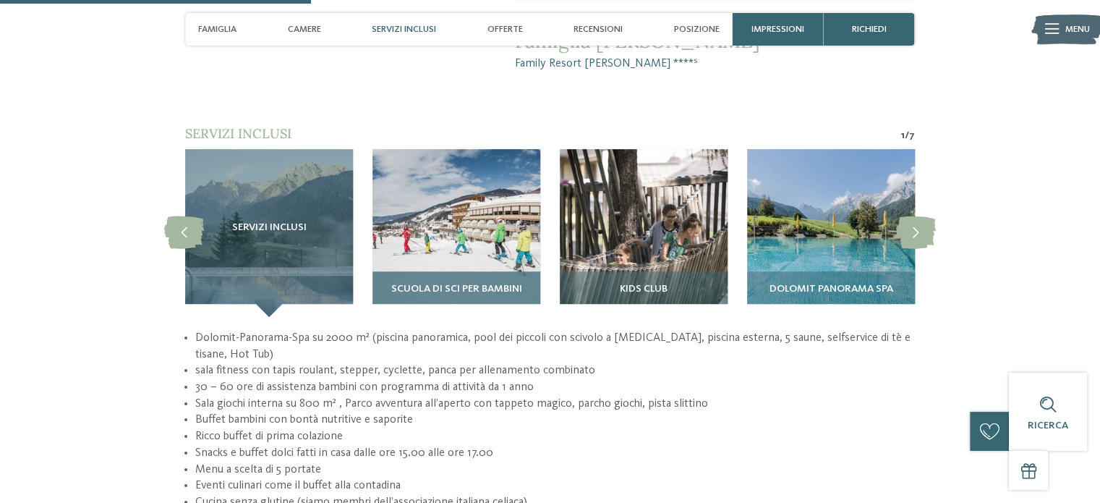
click at [484, 149] on img at bounding box center [456, 233] width 168 height 168
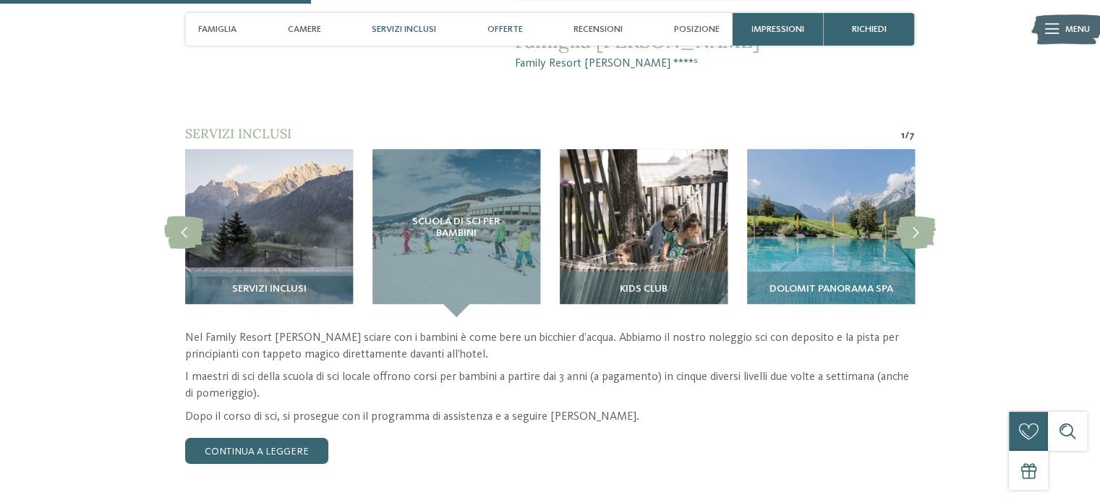
click at [505, 35] on div "Offerte" at bounding box center [505, 29] width 48 height 33
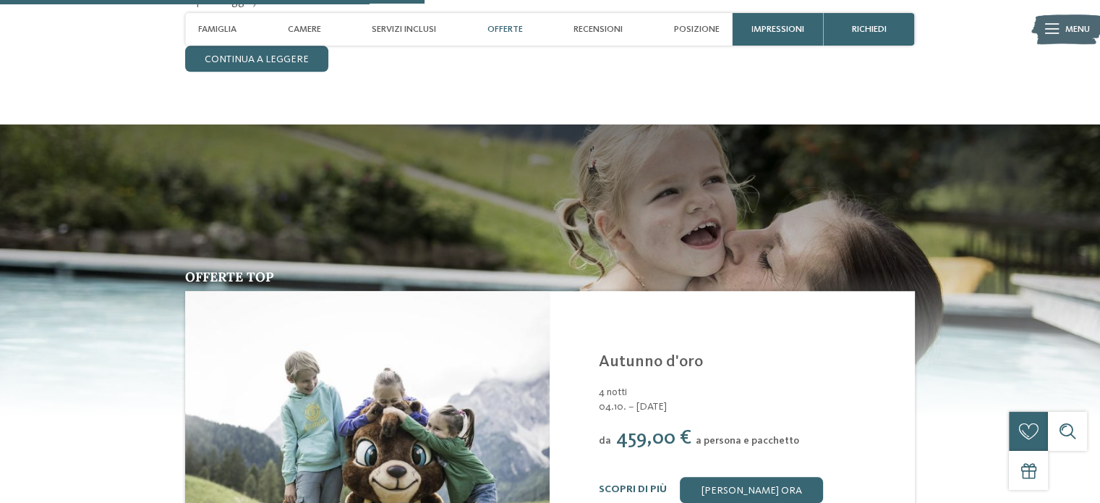
scroll to position [1557, 0]
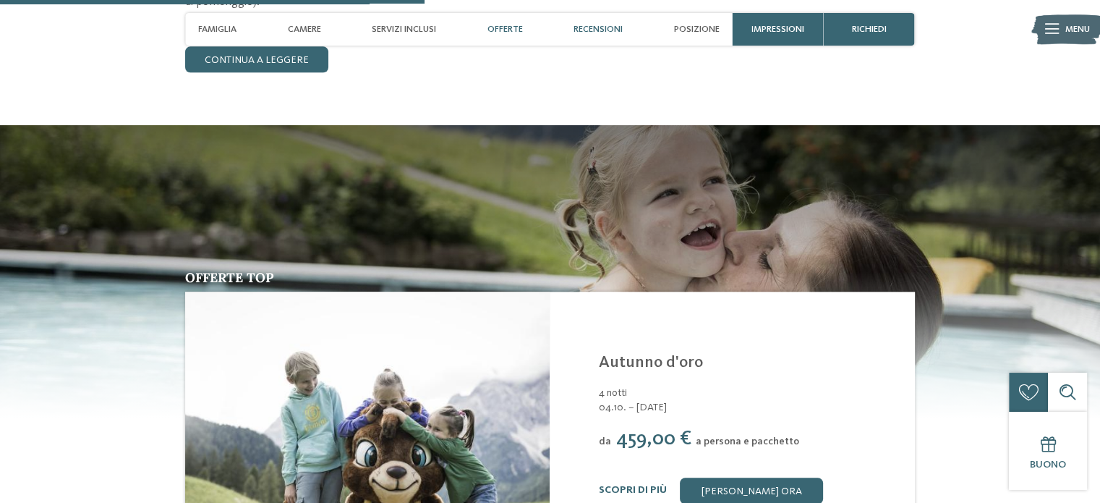
click at [610, 25] on span "Recensioni" at bounding box center [597, 29] width 49 height 11
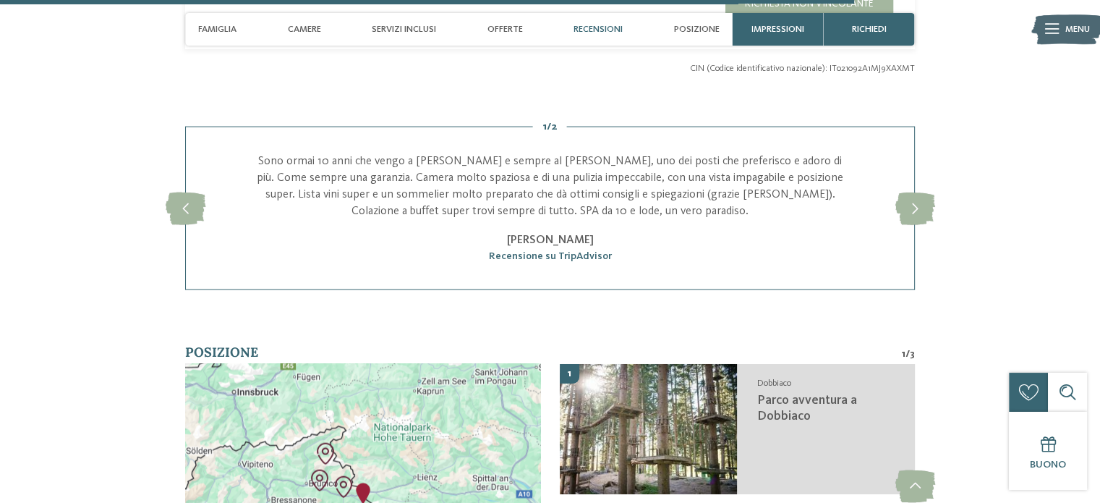
scroll to position [3131, 0]
